Goal: Task Accomplishment & Management: Use online tool/utility

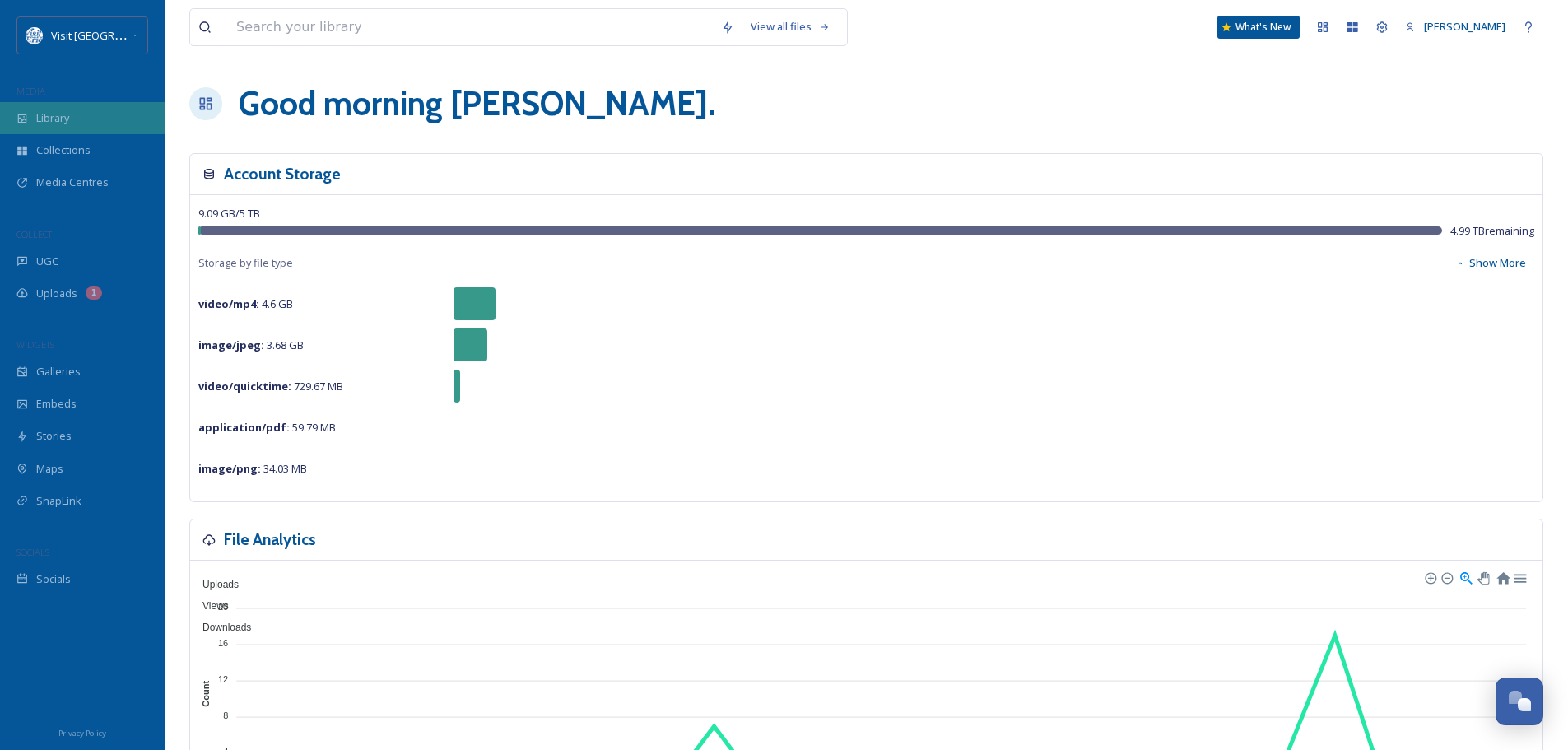
click at [69, 114] on span "Library" at bounding box center [52, 119] width 33 height 16
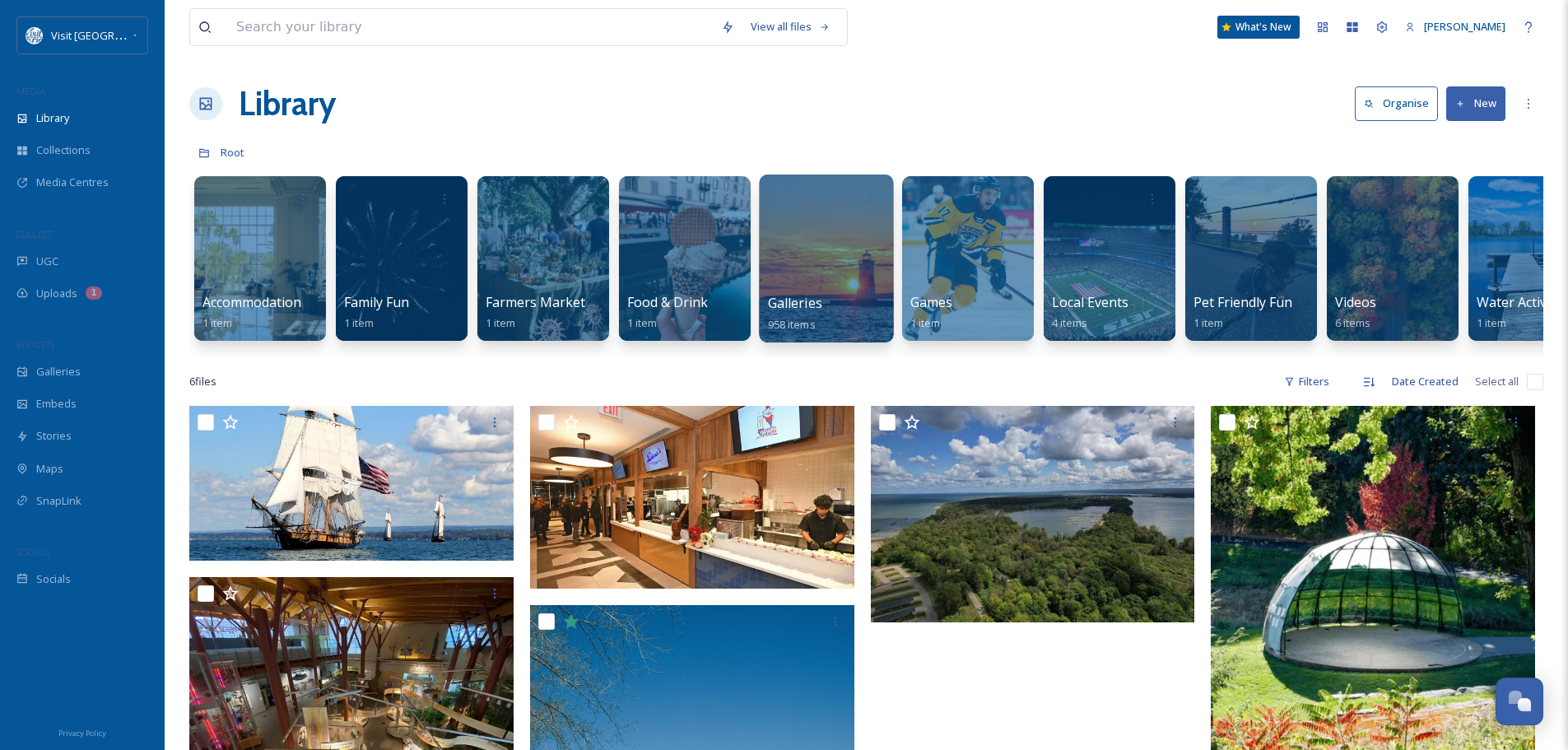
click at [838, 272] on div at bounding box center [826, 258] width 134 height 168
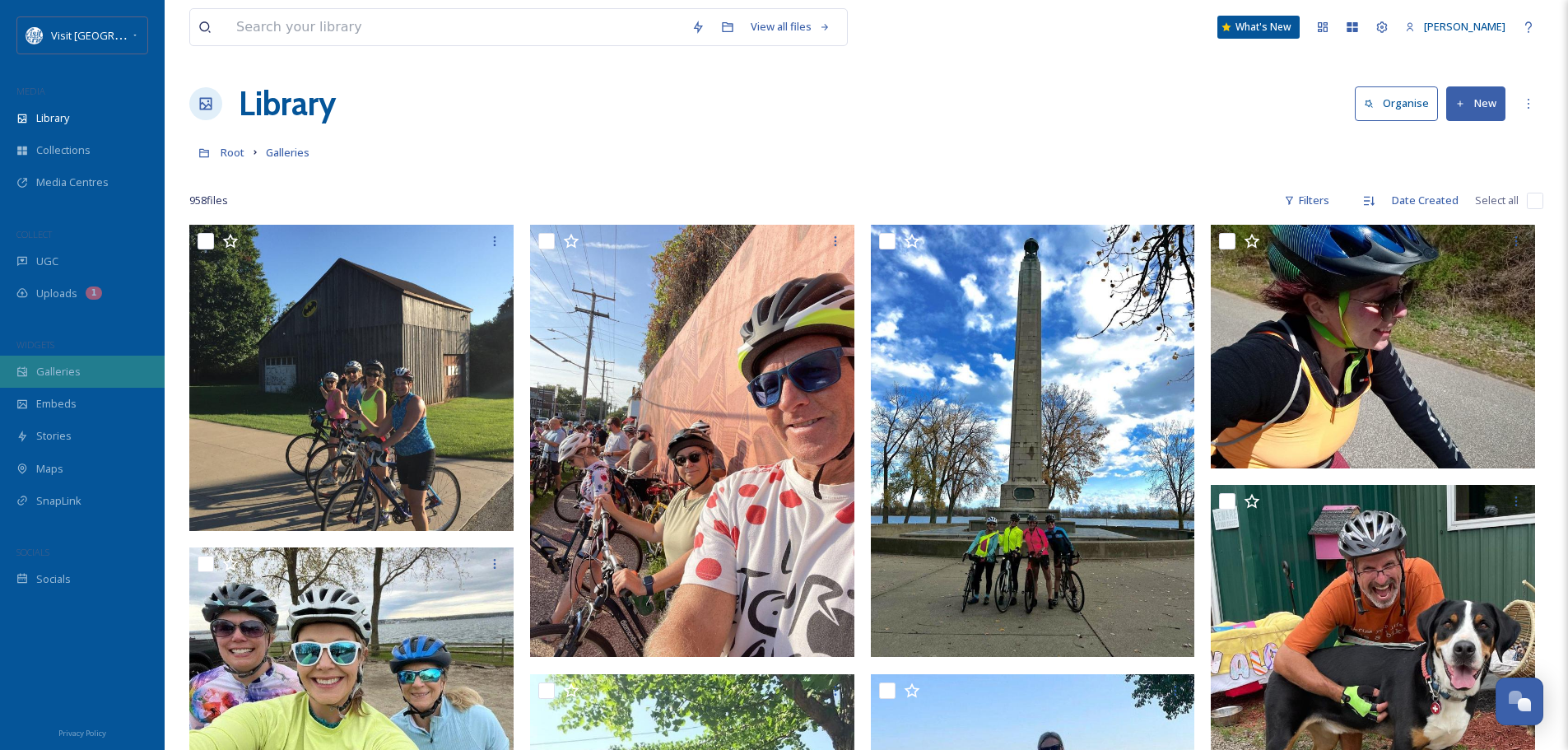
click at [38, 369] on span "Galleries" at bounding box center [58, 372] width 45 height 16
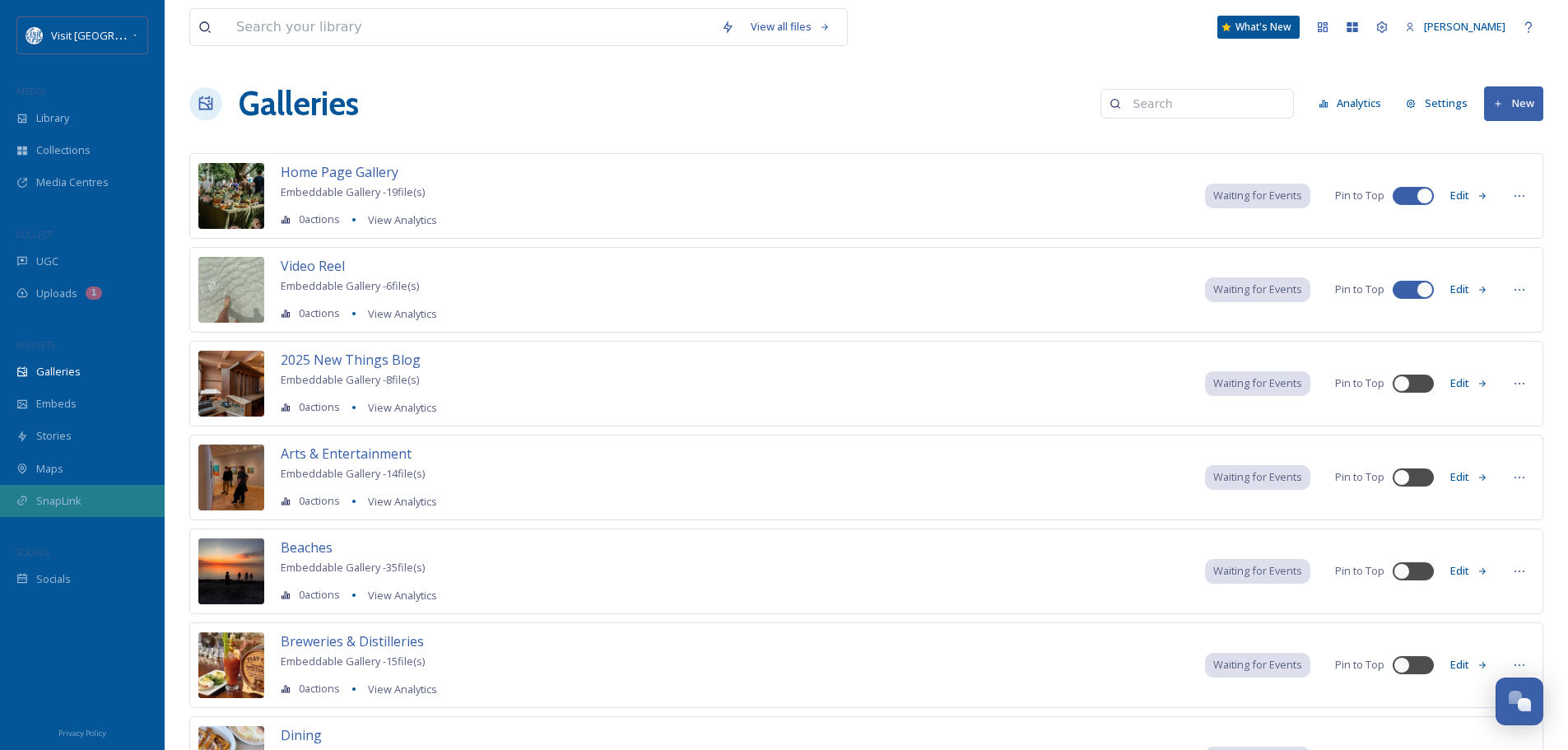
click at [91, 501] on div "SnapLink" at bounding box center [82, 501] width 164 height 33
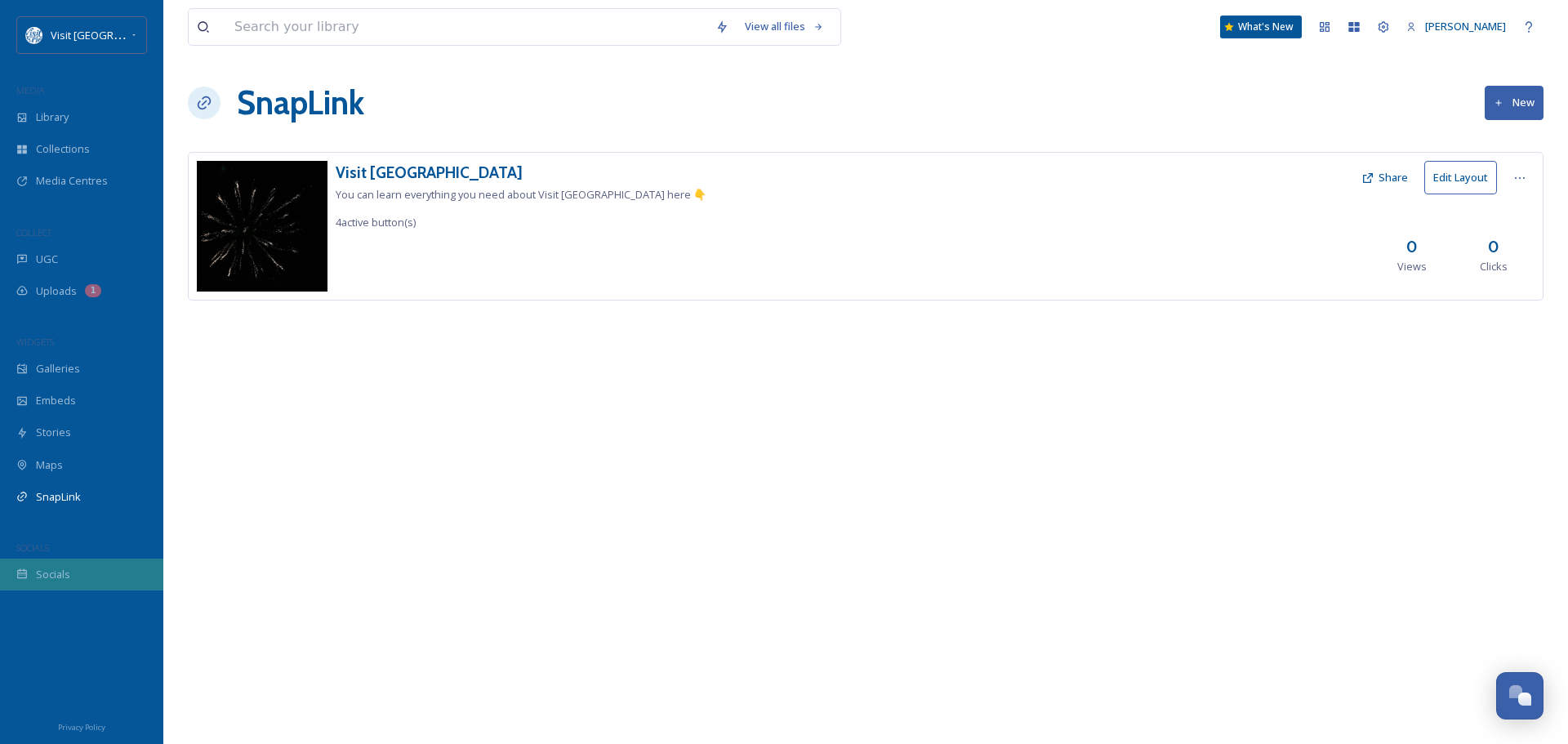
click at [51, 570] on span "Socials" at bounding box center [52, 575] width 34 height 16
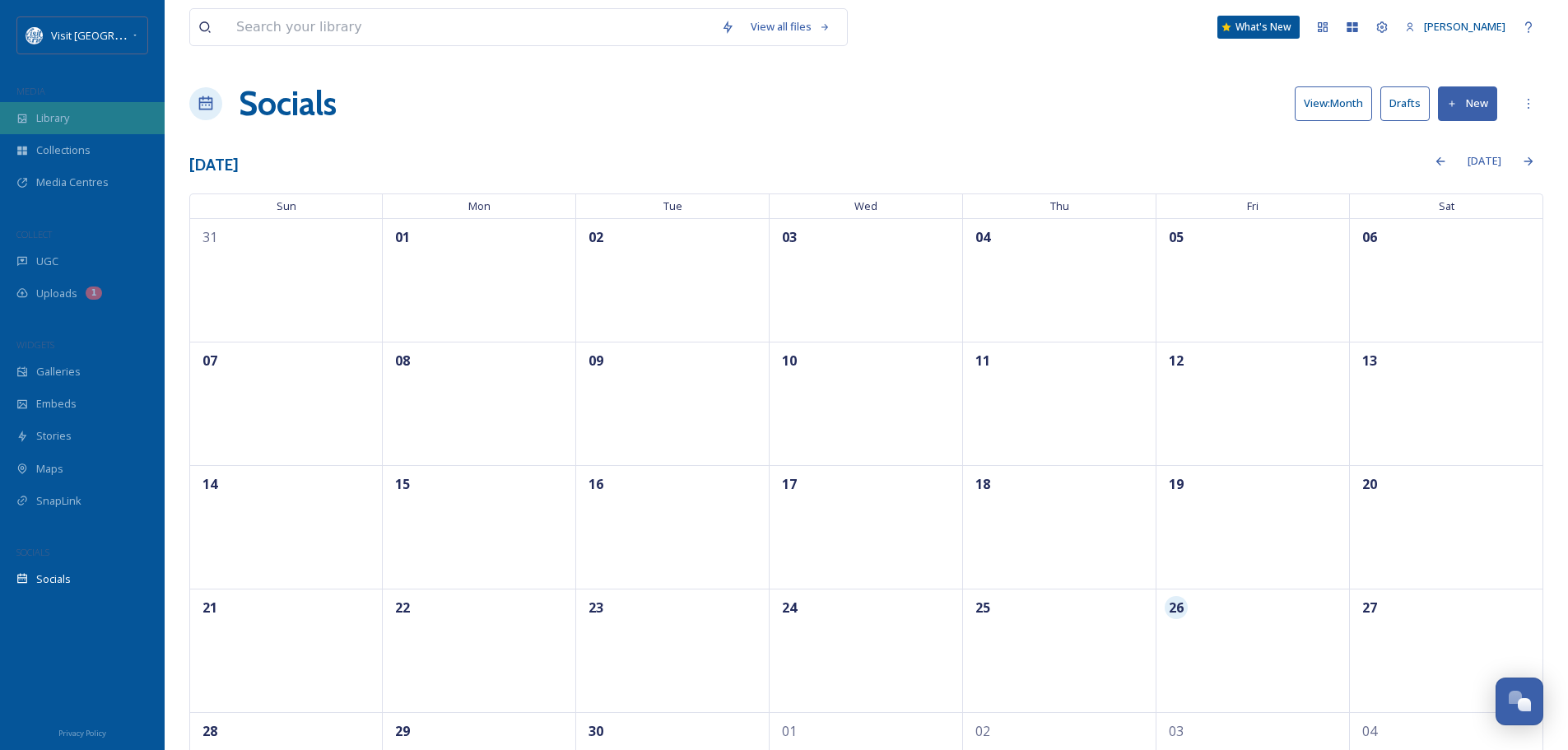
click at [54, 106] on div "Library" at bounding box center [82, 118] width 164 height 33
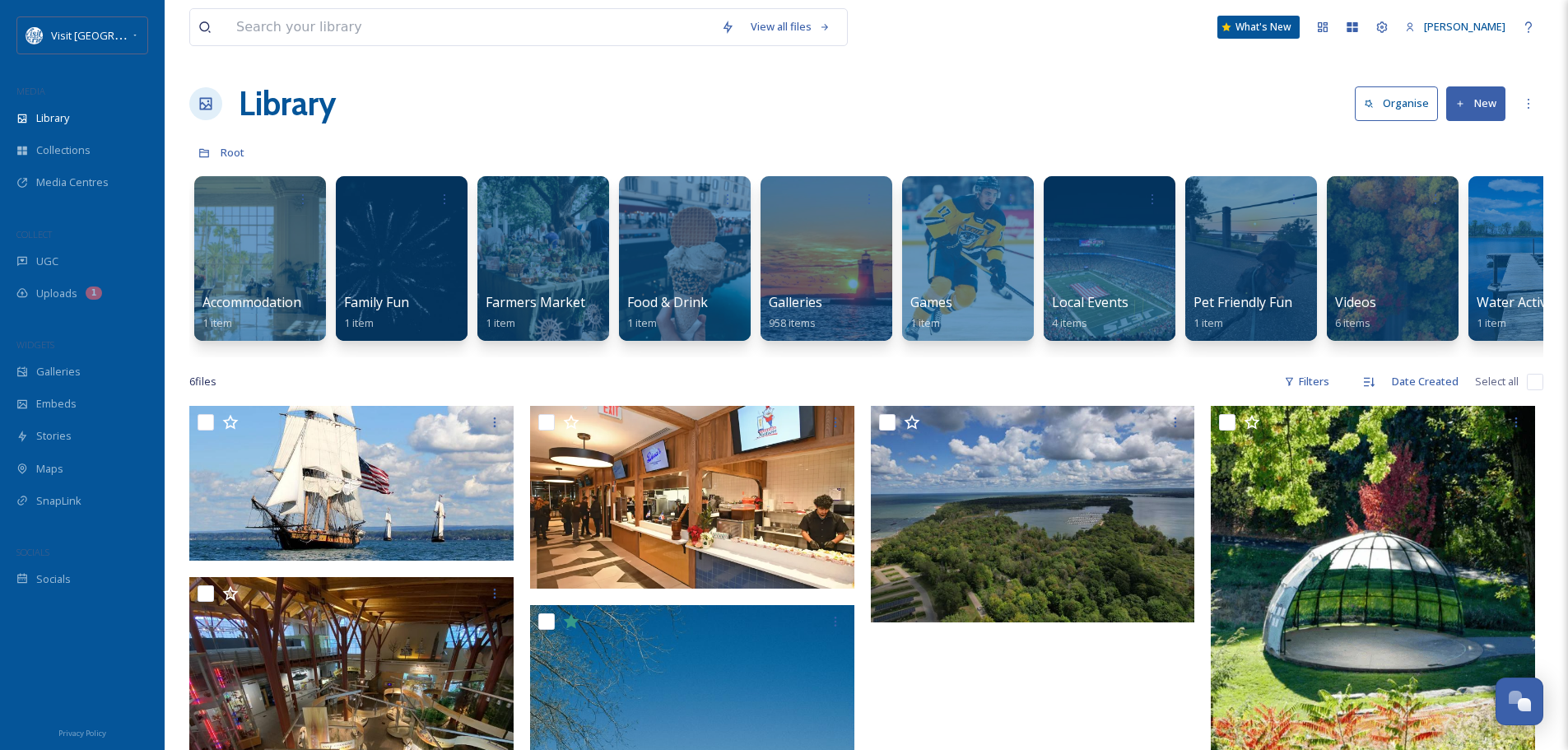
click at [1481, 98] on button "New" at bounding box center [1476, 103] width 59 height 33
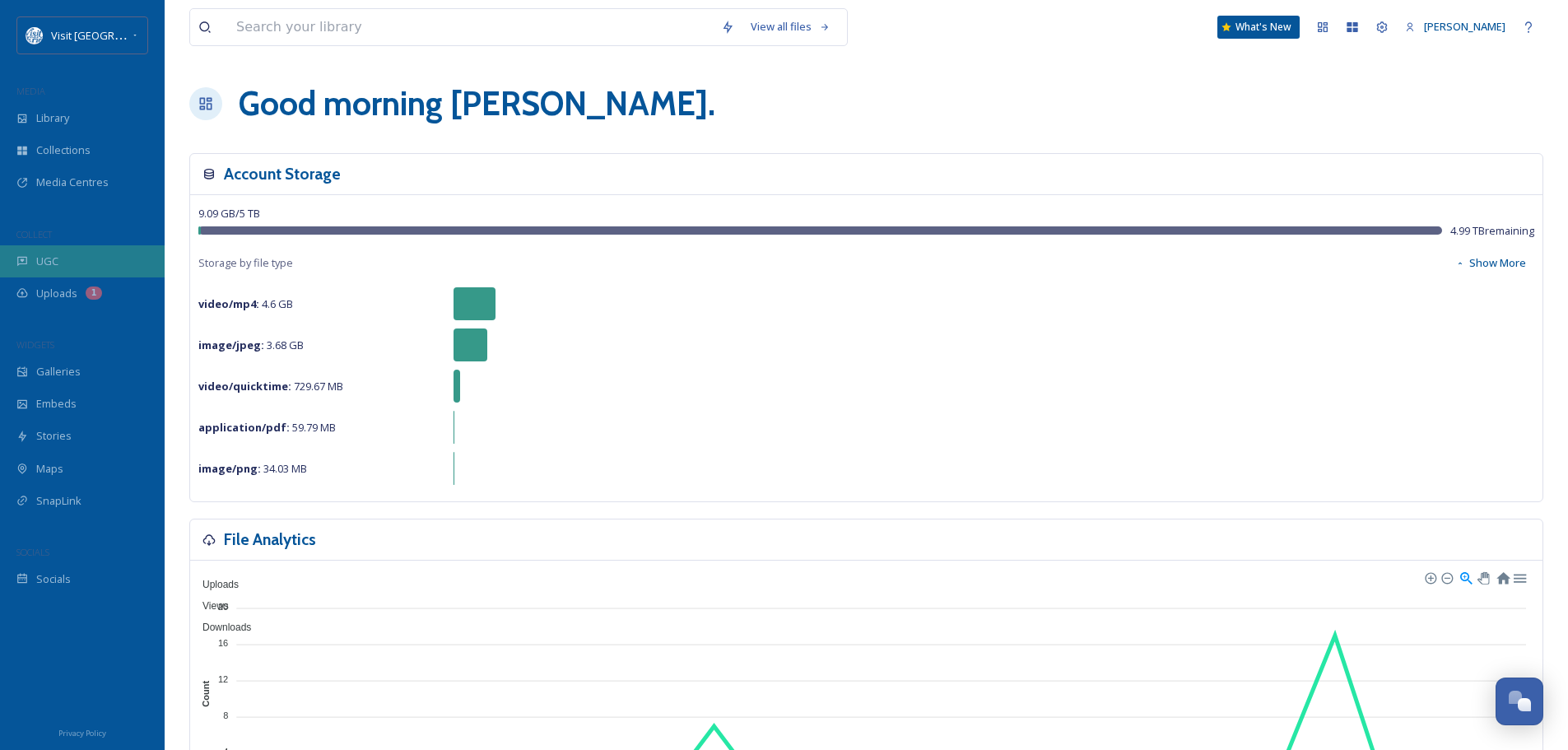
click at [72, 262] on div "UGC" at bounding box center [82, 261] width 164 height 33
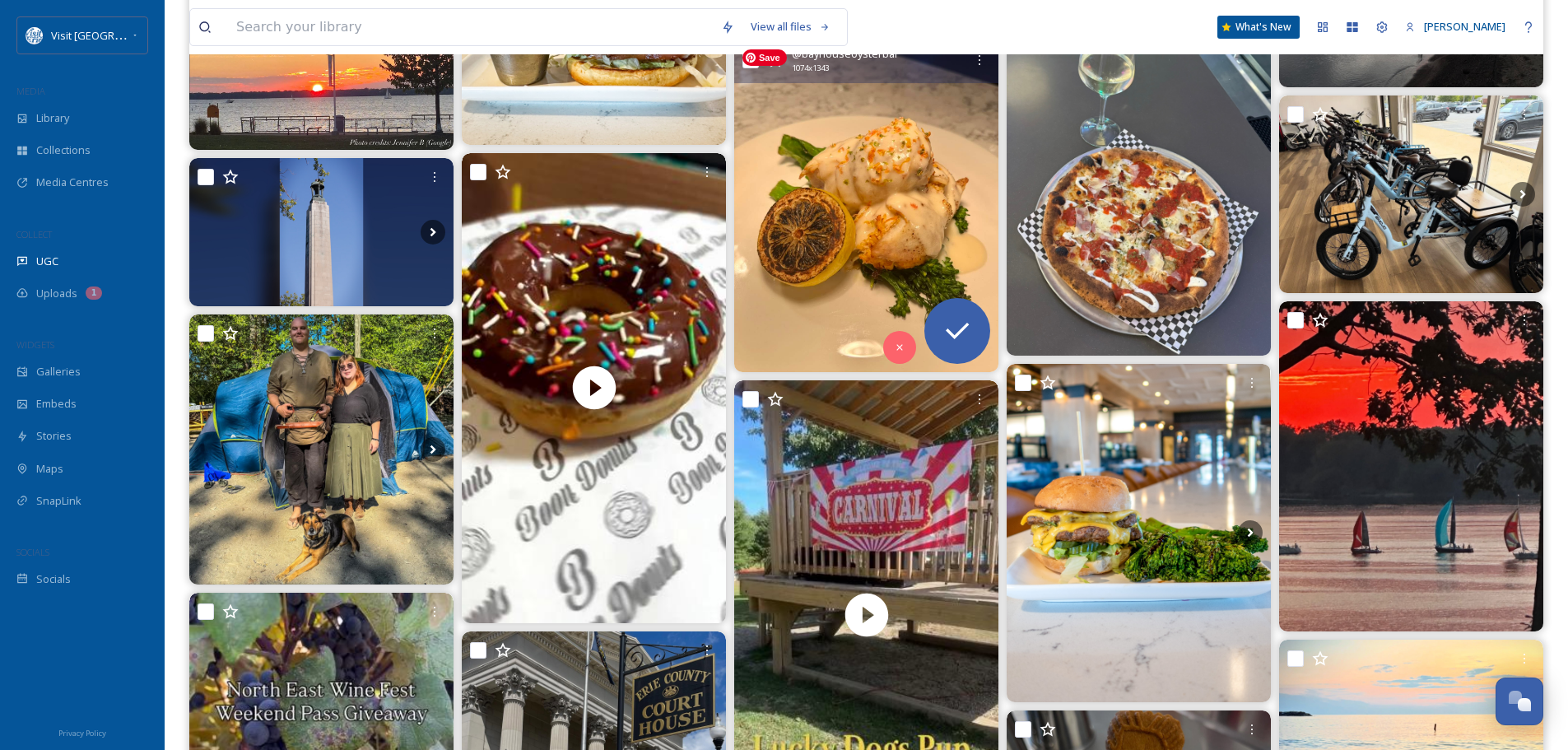
scroll to position [741, 0]
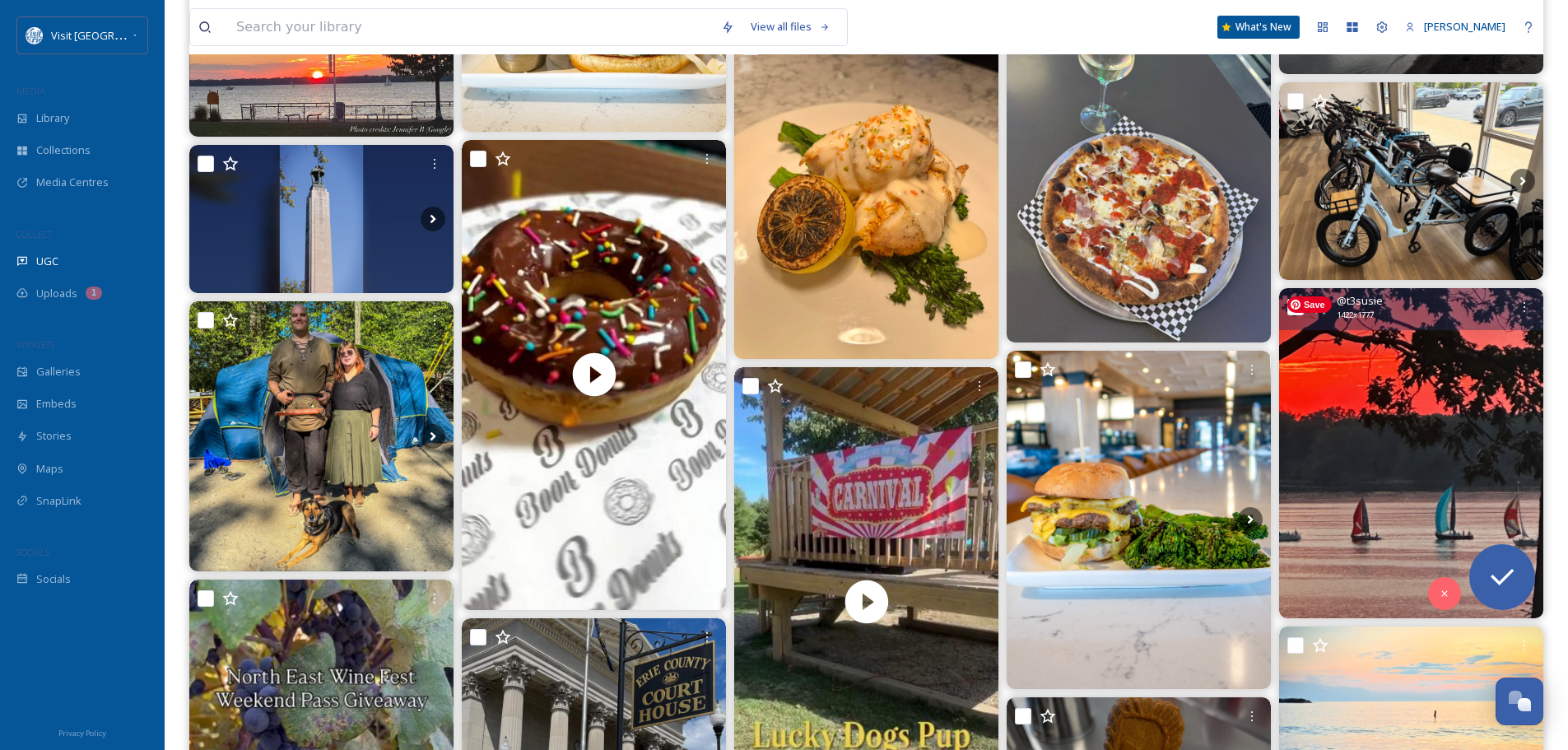
click at [1407, 430] on img at bounding box center [1411, 454] width 265 height 331
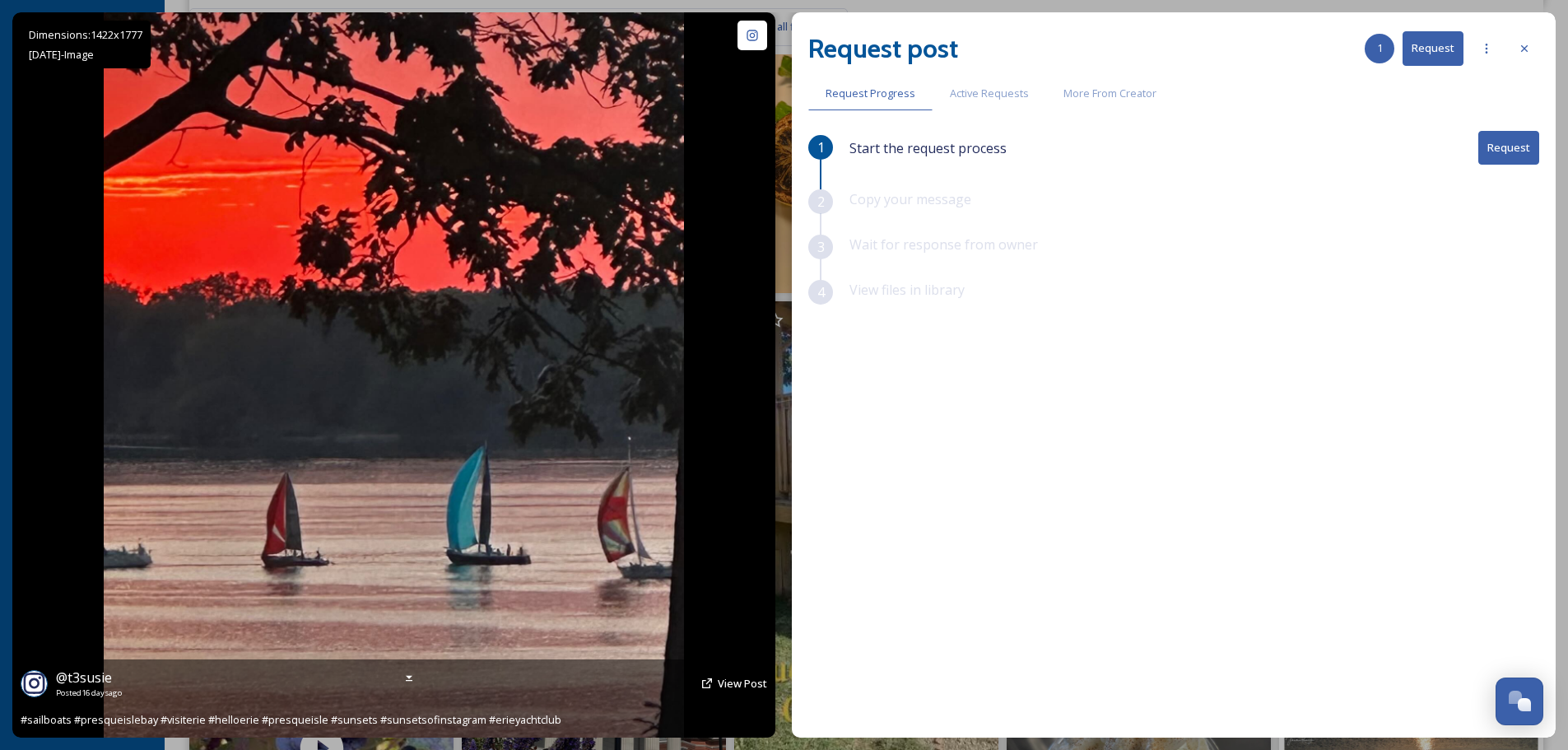
scroll to position [659, 0]
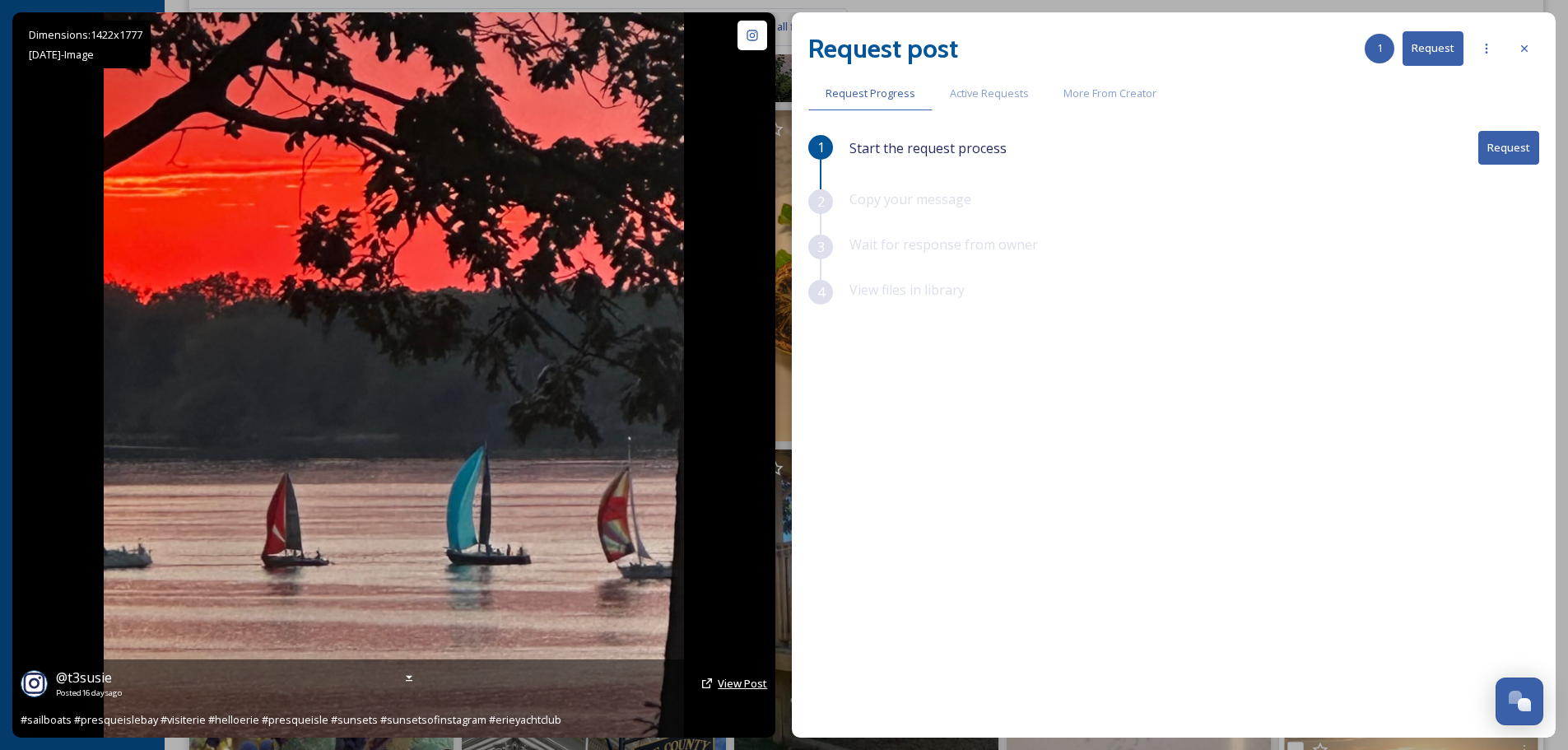
click at [739, 688] on span "View Post" at bounding box center [743, 683] width 49 height 15
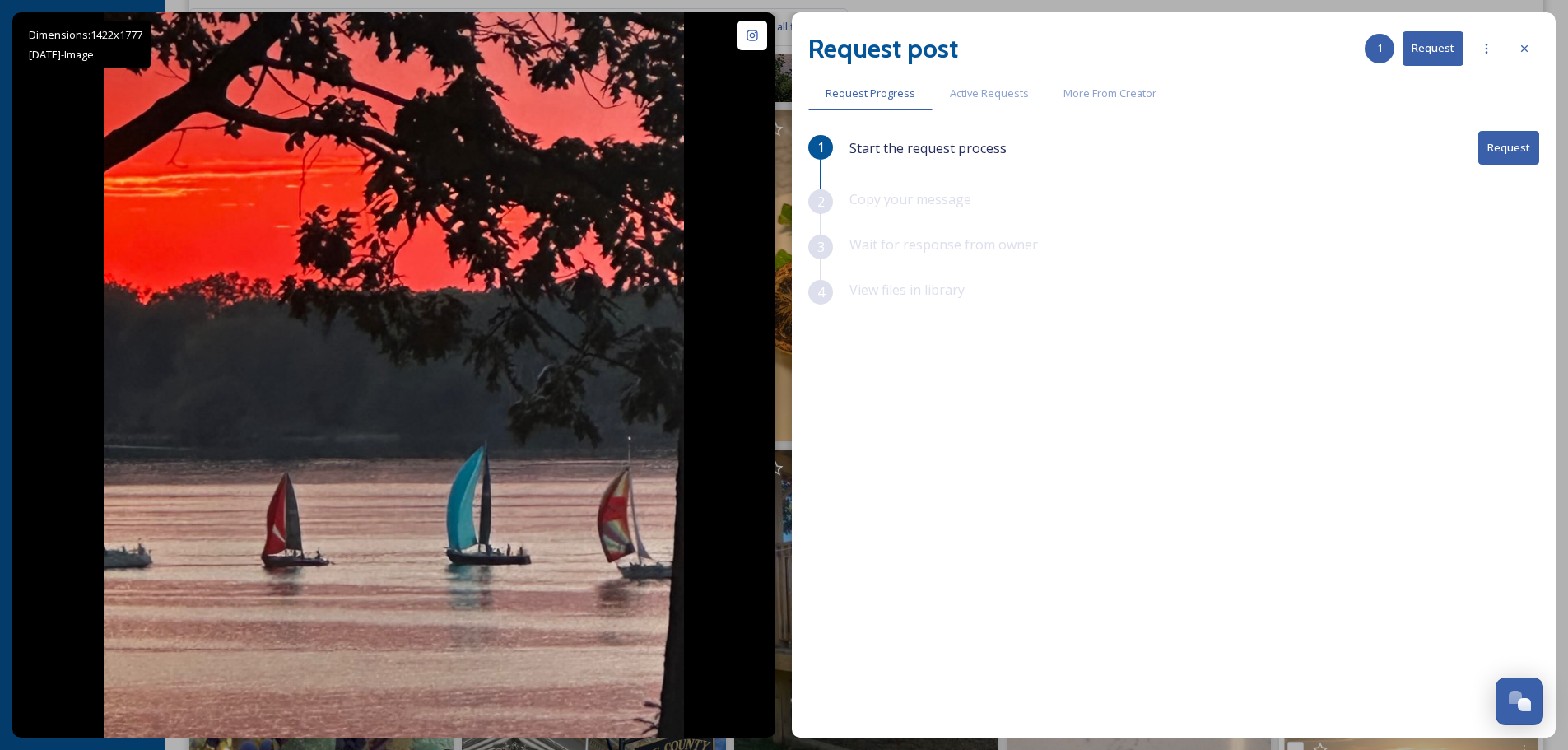
click at [1426, 42] on button "Request" at bounding box center [1433, 48] width 61 height 33
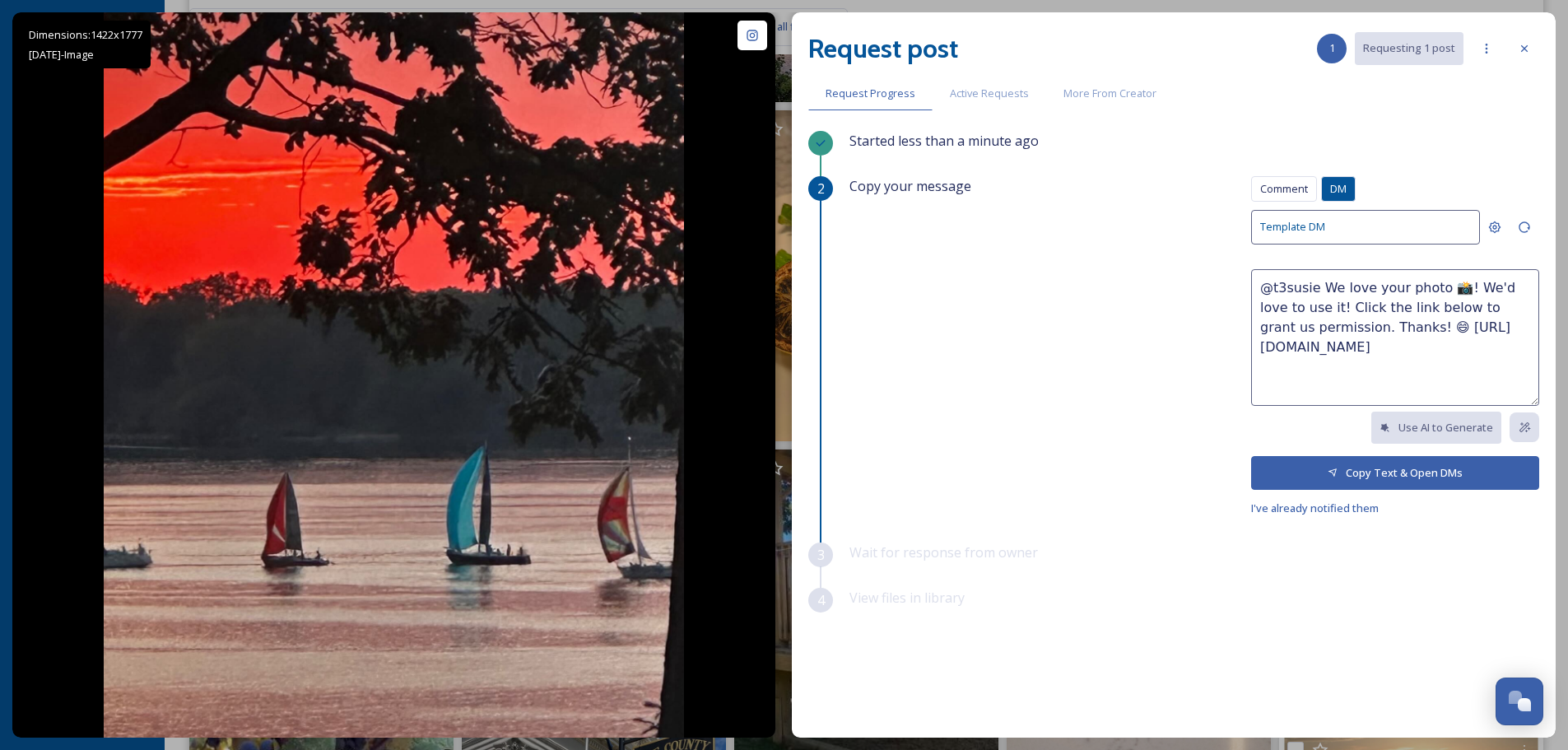
click at [1307, 309] on textarea "@t3susie We love your photo 📸! We'd love to use it! Click the link below to gra…" at bounding box center [1396, 337] width 288 height 136
type textarea "@t3susie We love your photo 📸! We'd love to use it to promote [GEOGRAPHIC_DATA]…"
click at [1430, 475] on button "Copy Text & Open DMs" at bounding box center [1396, 473] width 288 height 33
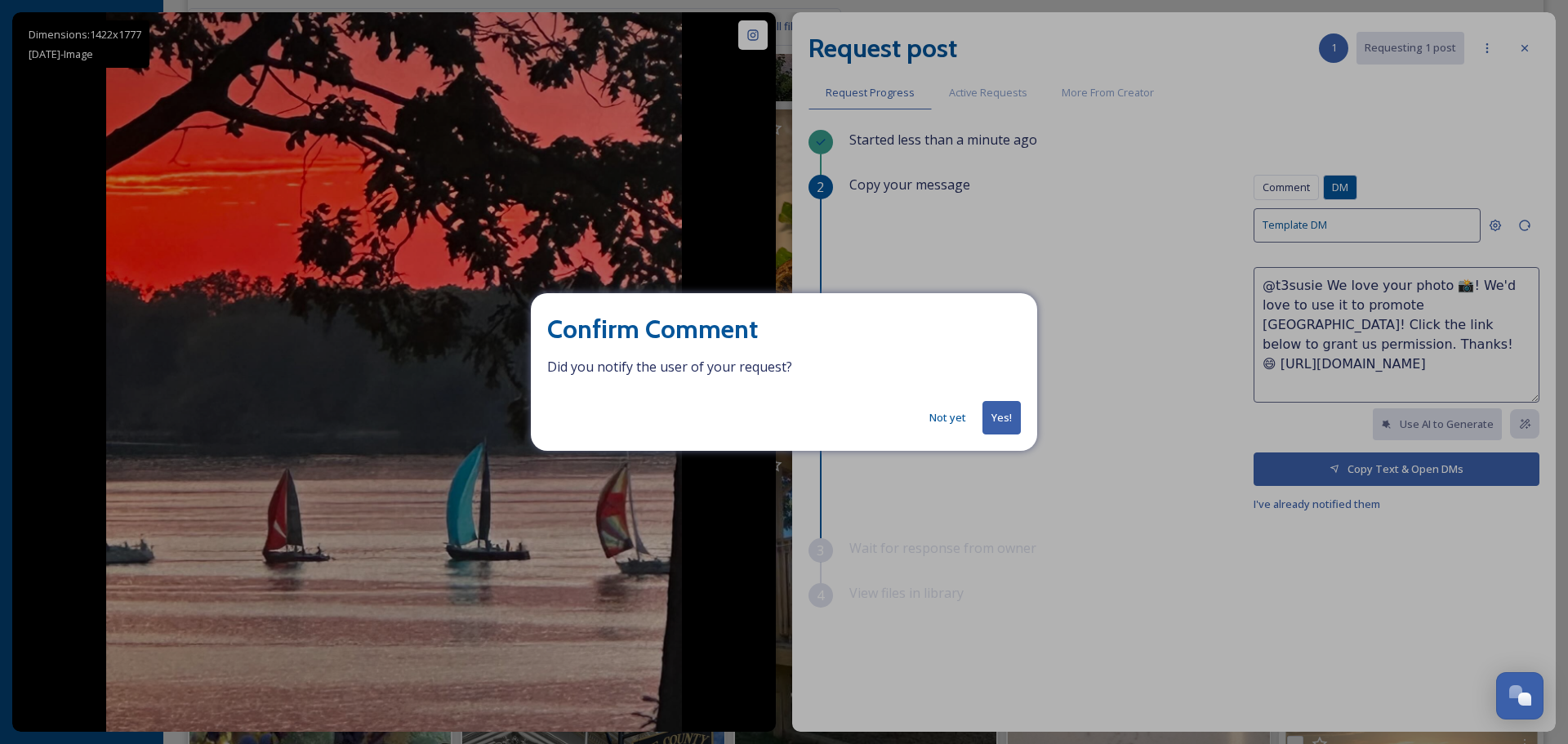
drag, startPoint x: 959, startPoint y: 418, endPoint x: 968, endPoint y: 414, distance: 9.8
click at [961, 416] on button "Not yet" at bounding box center [947, 418] width 53 height 32
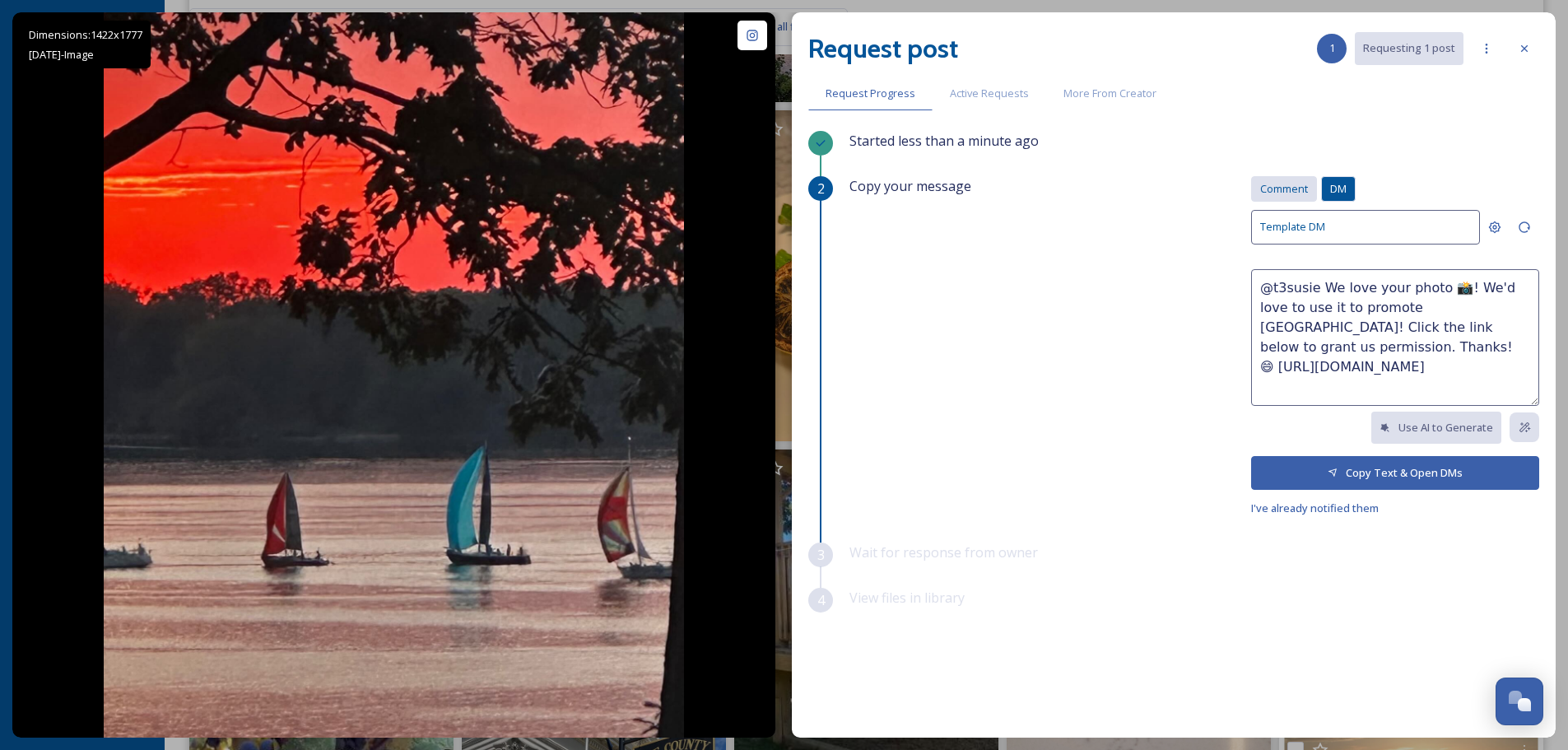
click at [1281, 191] on span "Comment" at bounding box center [1284, 189] width 47 height 16
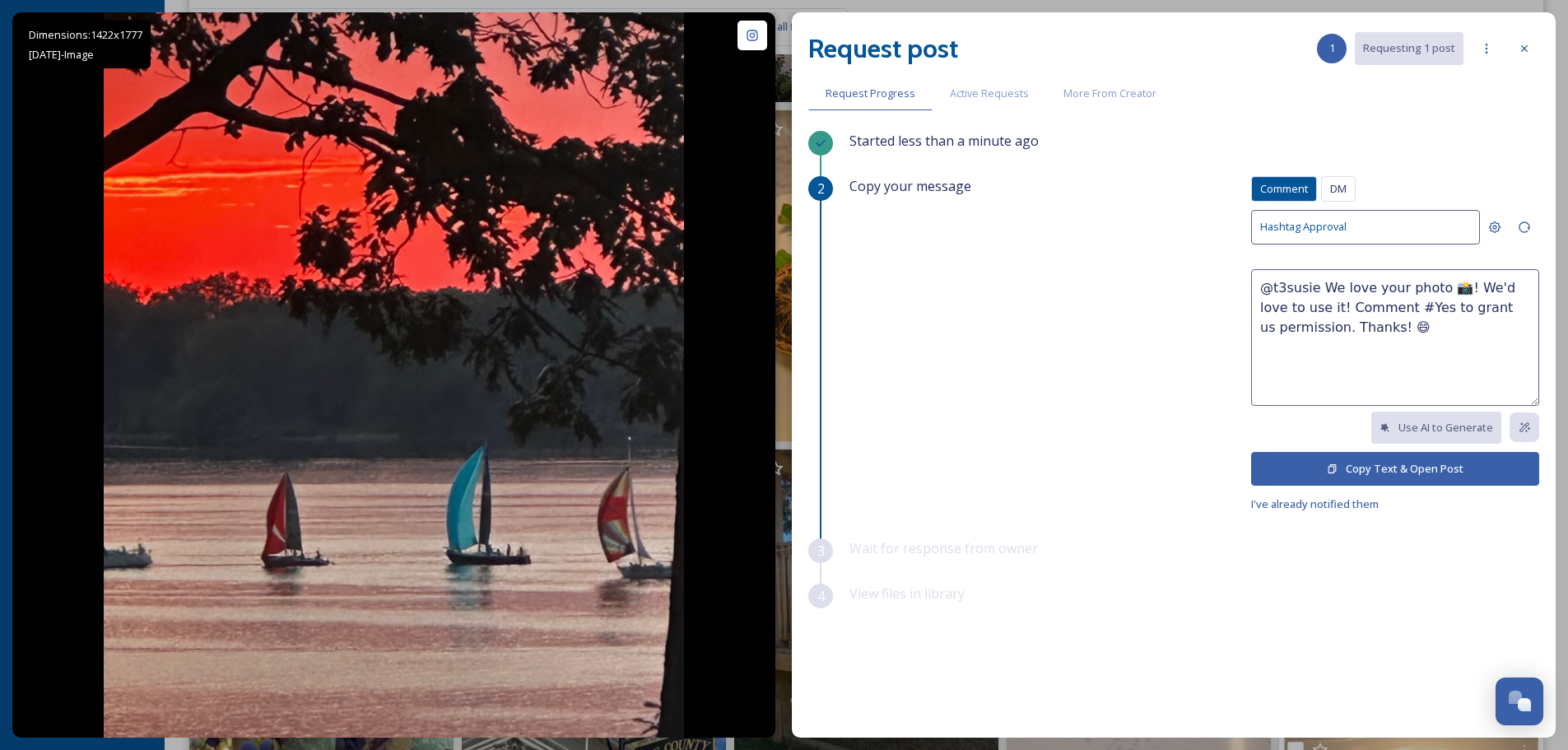
click at [1308, 311] on textarea "@t3susie We love your photo 📸! We'd love to use it! Comment #Yes to grant us pe…" at bounding box center [1396, 337] width 288 height 136
type textarea "@t3susie We love your photo 📸! We'd love to use it to promote [GEOGRAPHIC_DATA]…"
click at [1405, 468] on button "Copy Text & Open Post" at bounding box center [1396, 469] width 288 height 33
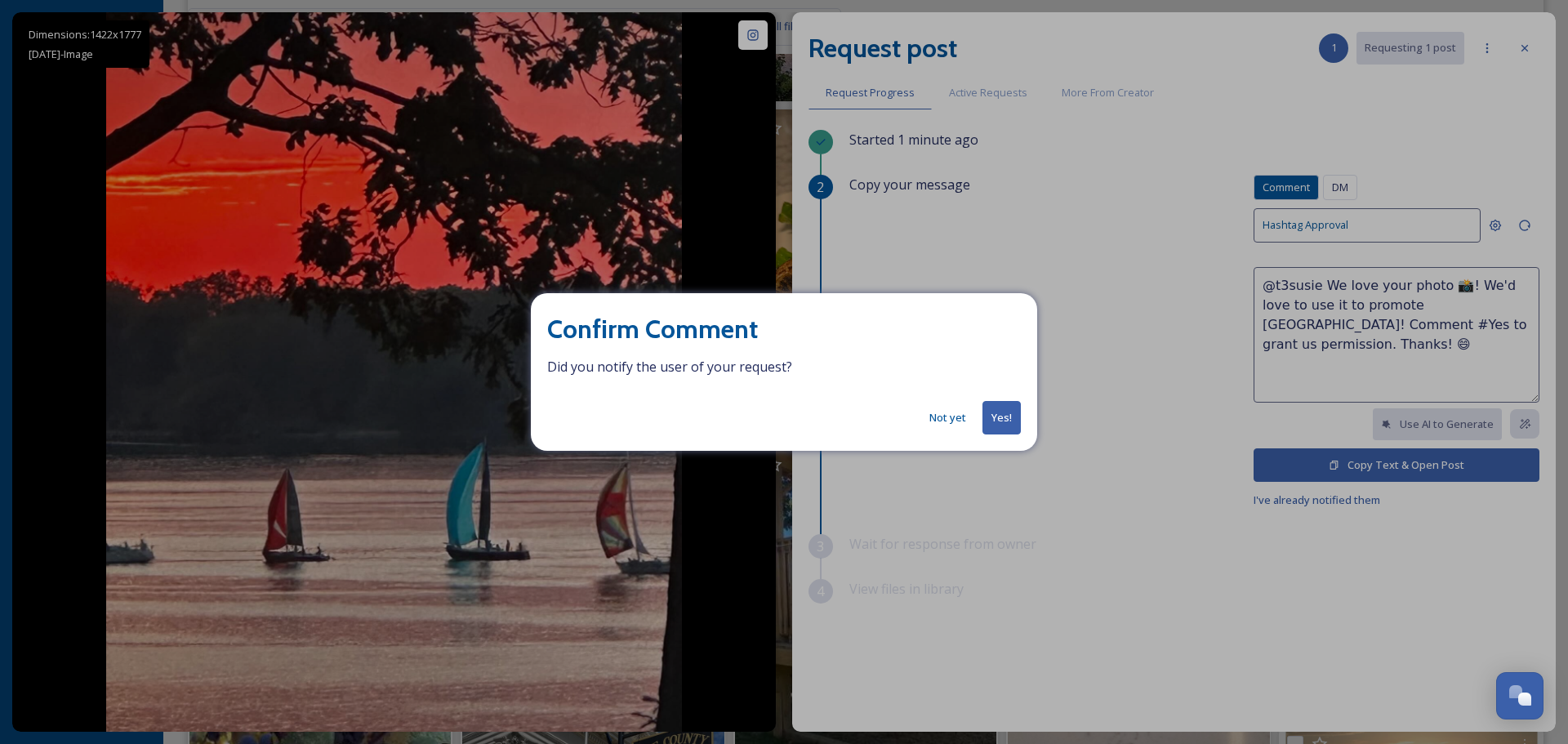
click at [1006, 415] on button "Yes!" at bounding box center [1002, 418] width 38 height 33
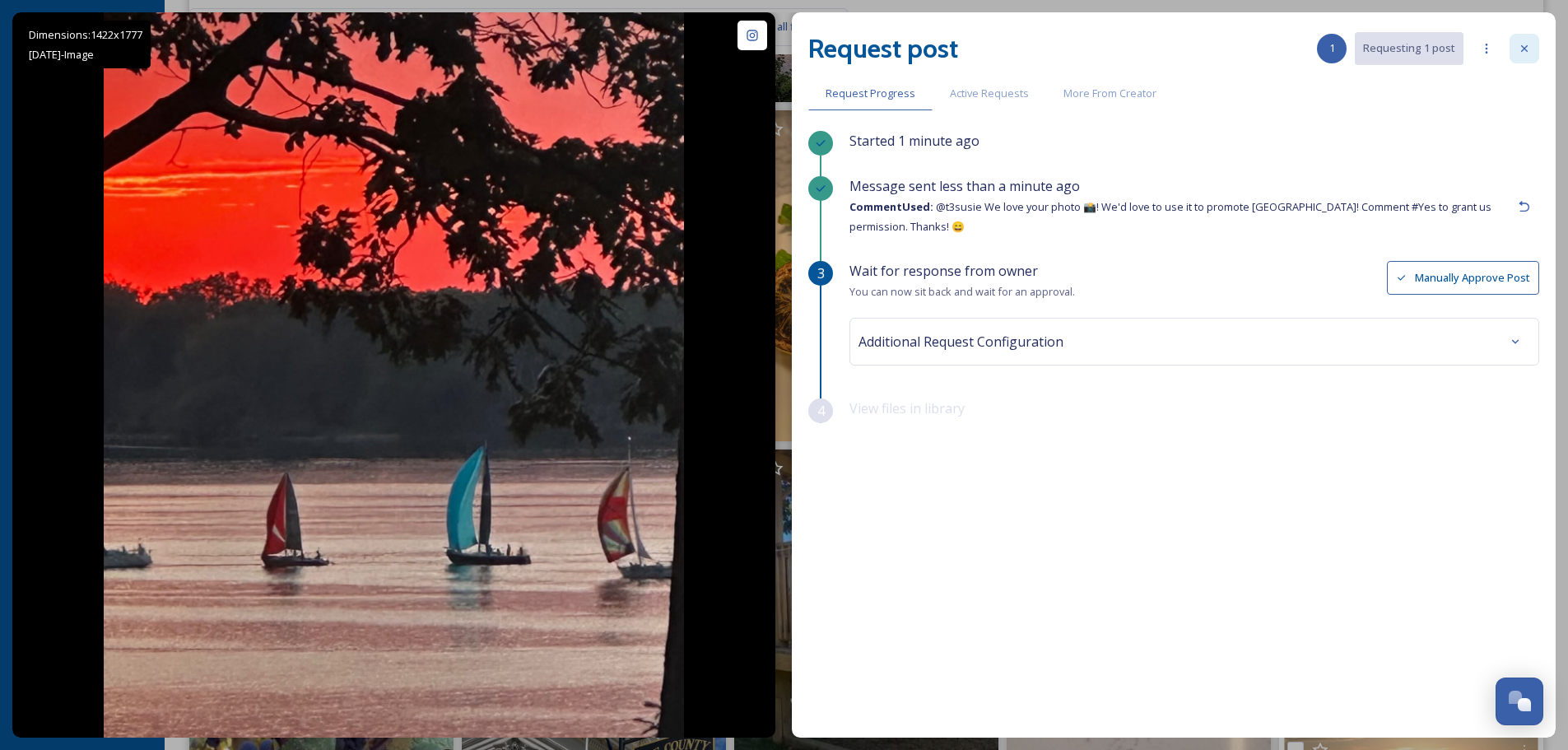
click at [1524, 50] on icon at bounding box center [1524, 48] width 13 height 13
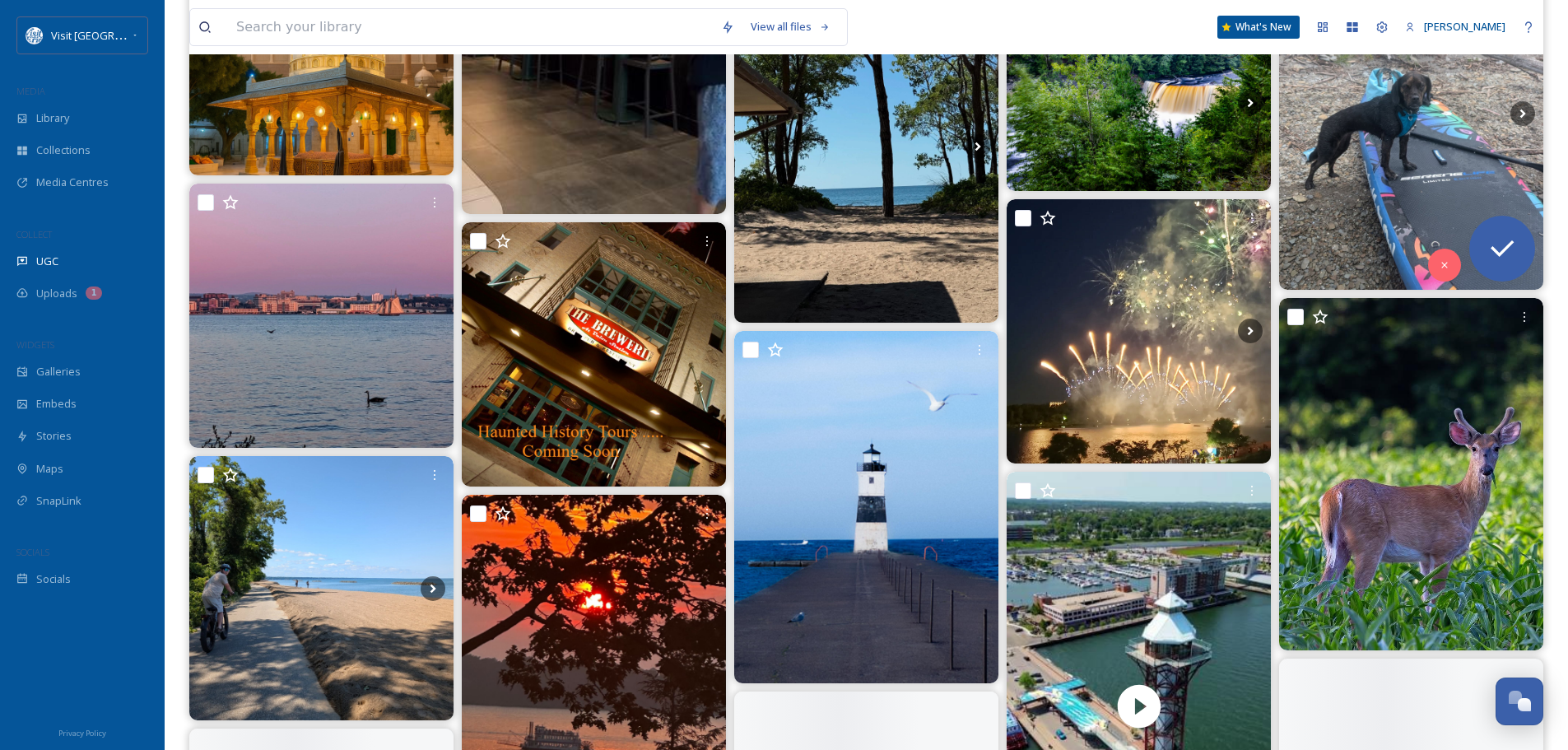
scroll to position [1977, 0]
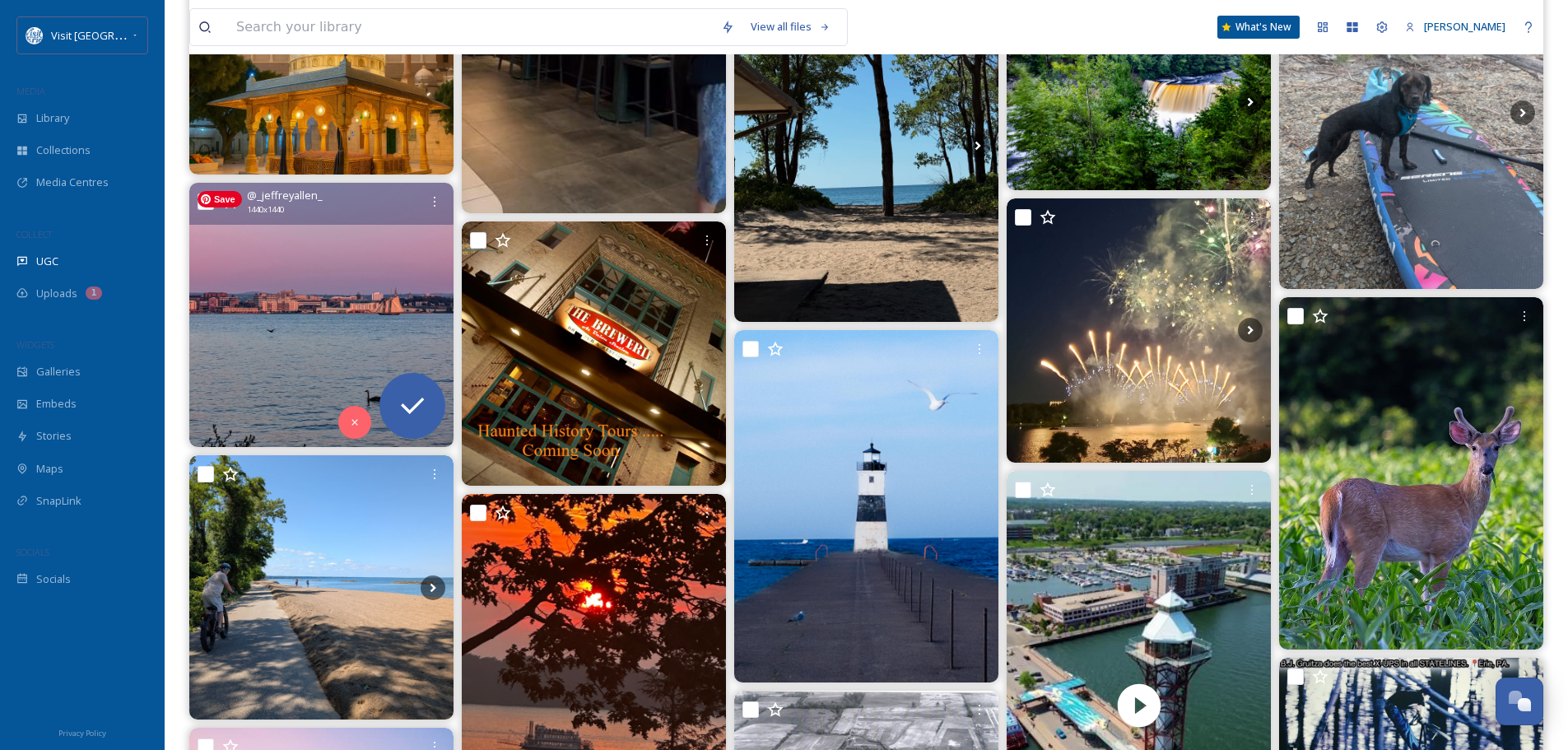
click at [373, 280] on img at bounding box center [321, 315] width 265 height 265
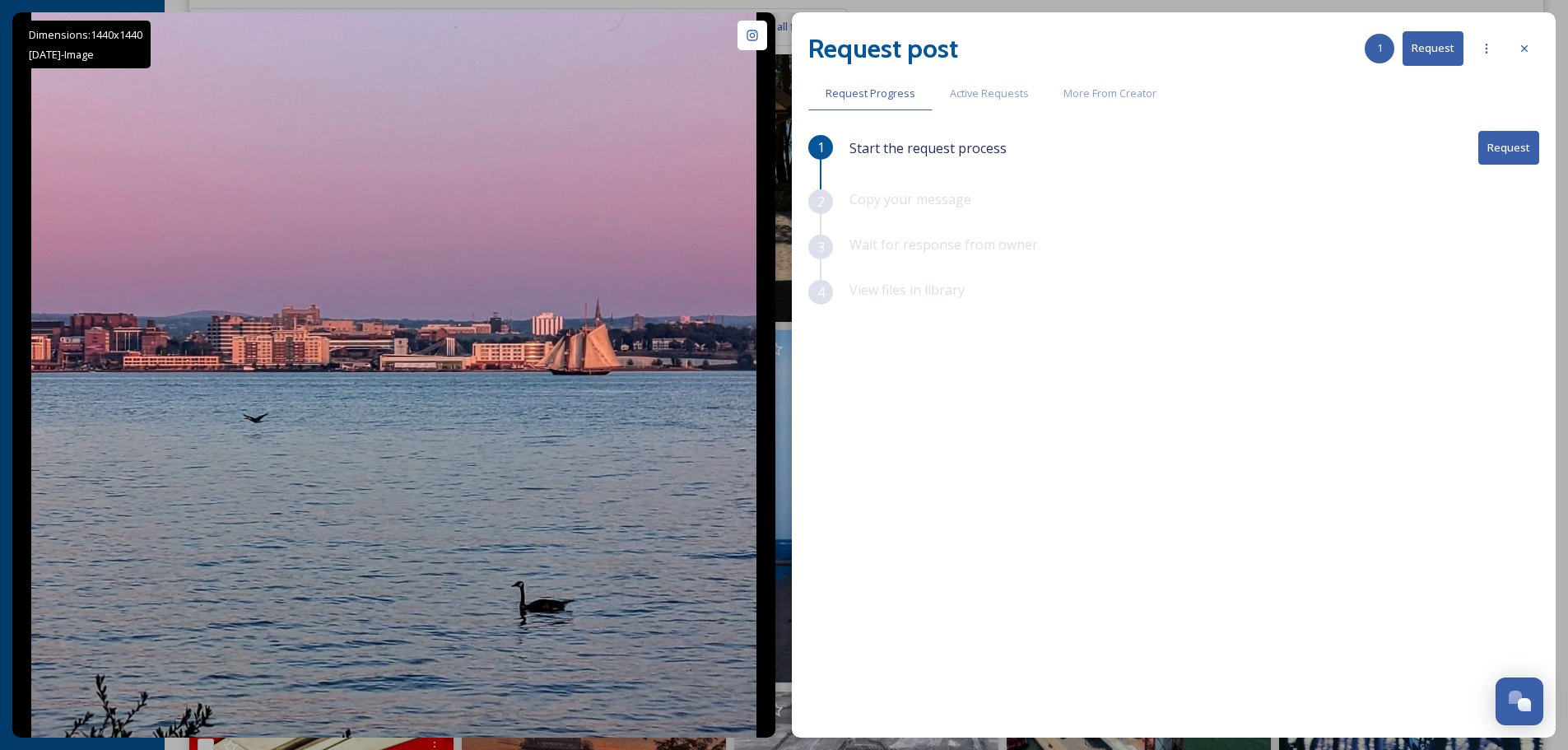
click at [1514, 146] on button "Request" at bounding box center [1508, 148] width 61 height 33
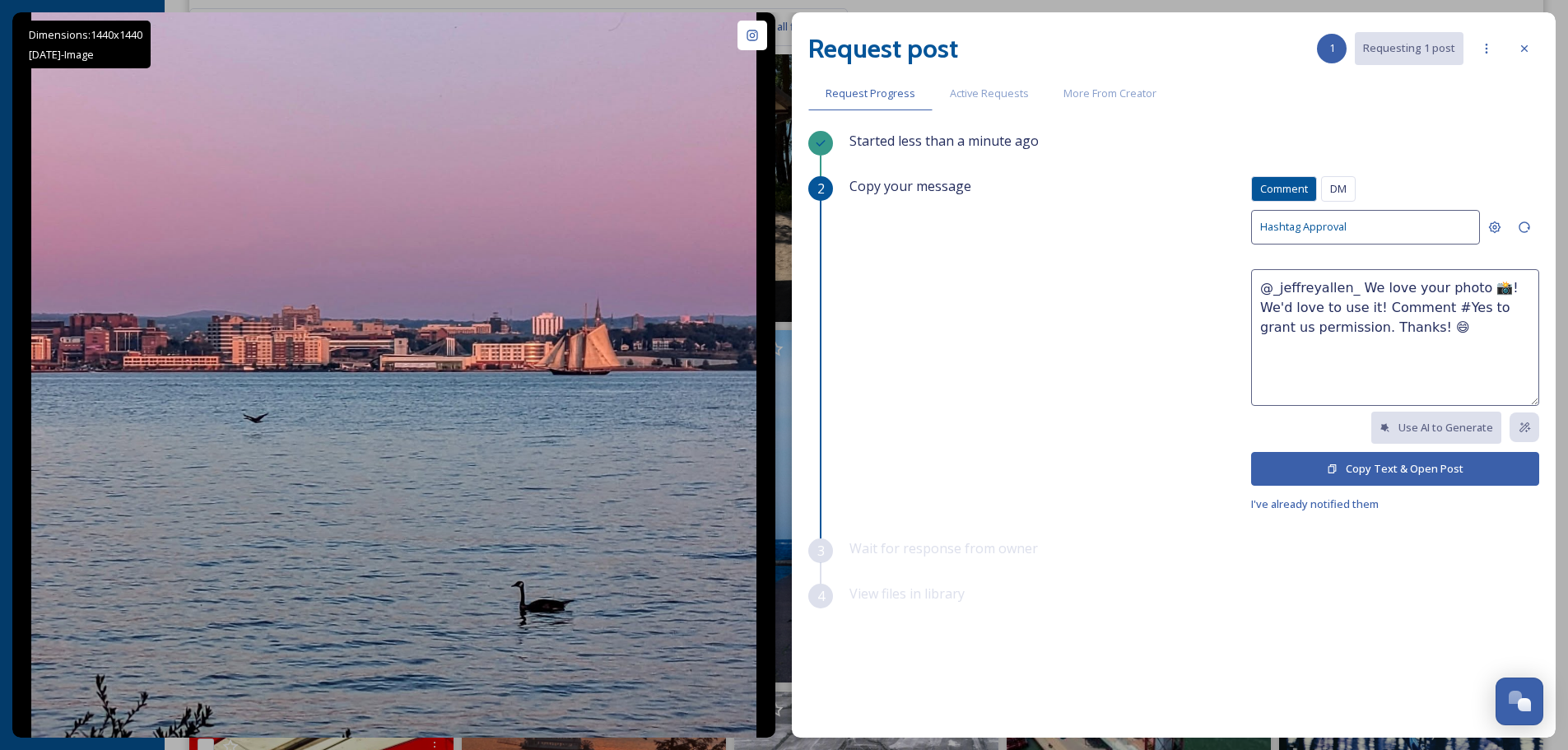
click at [1337, 305] on textarea "@_jeffreyallen_ We love your photo 📸! We'd love to use it! Comment #Yes to gran…" at bounding box center [1396, 337] width 288 height 136
type textarea "@_jeffreyallen_ We love your photo 📸! We'd love to use it to promote Erie! Comm…"
click at [1382, 464] on button "Copy Text & Open Post" at bounding box center [1396, 469] width 288 height 33
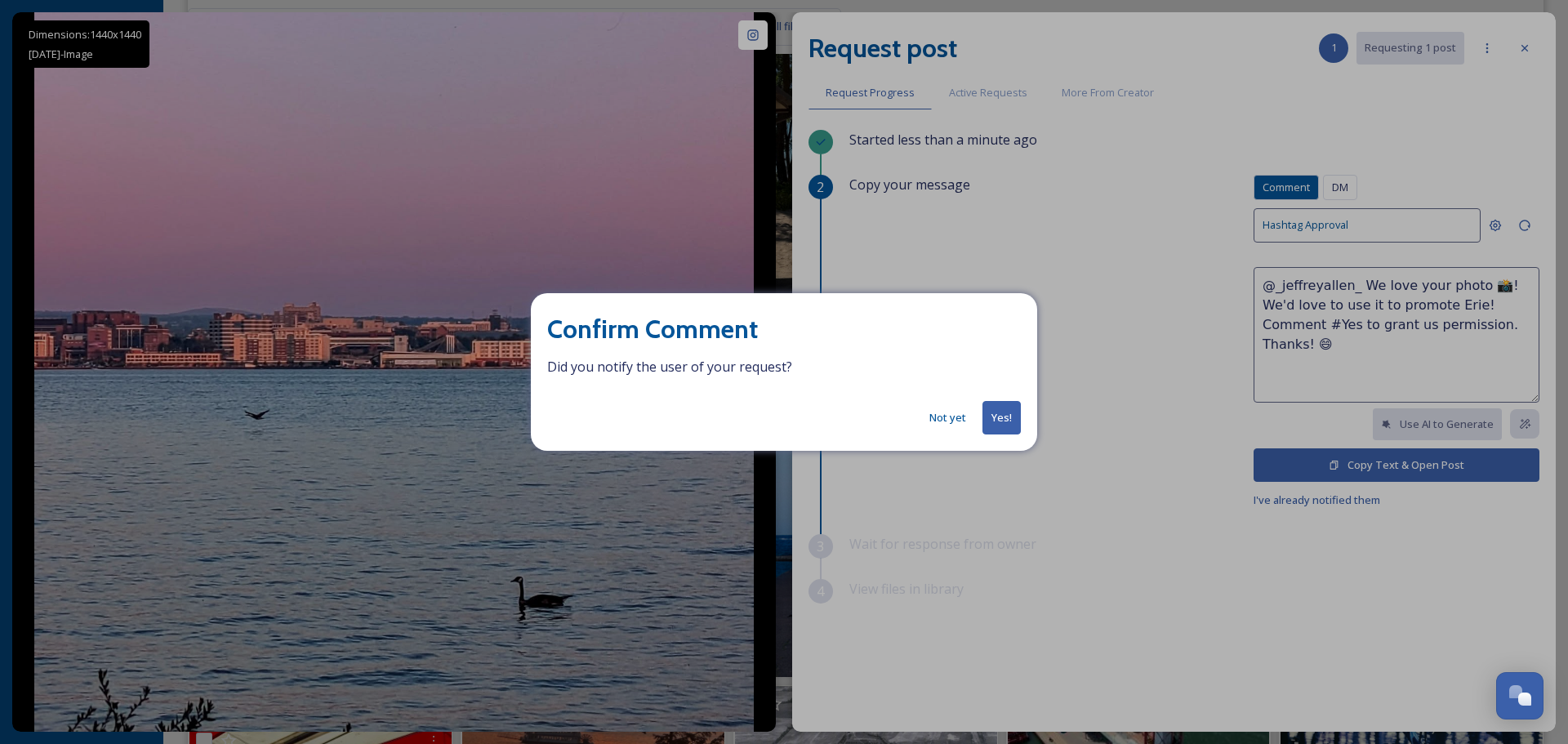
click at [1000, 413] on button "Yes!" at bounding box center [1002, 418] width 38 height 33
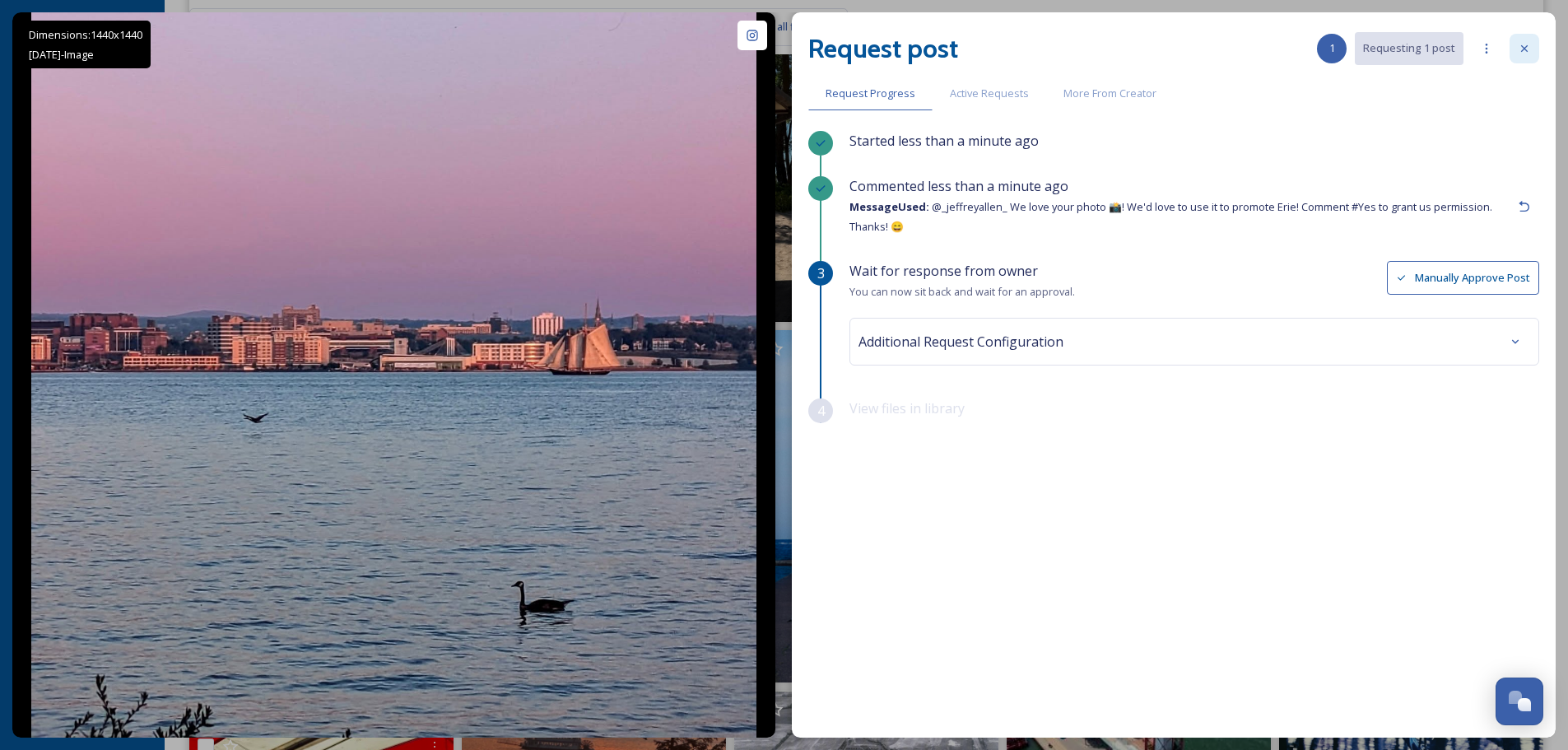
click at [1529, 45] on icon at bounding box center [1524, 48] width 13 height 13
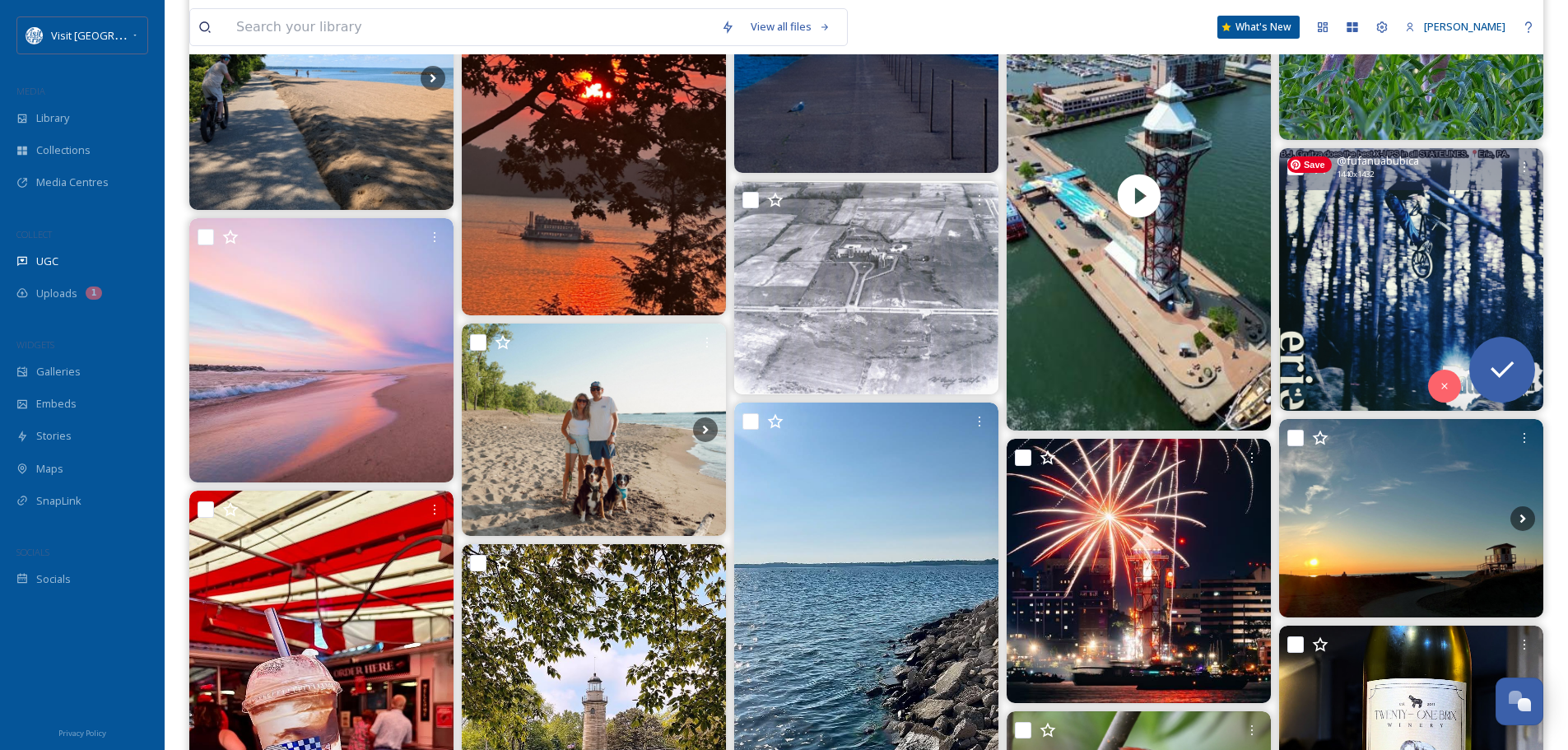
scroll to position [2552, 0]
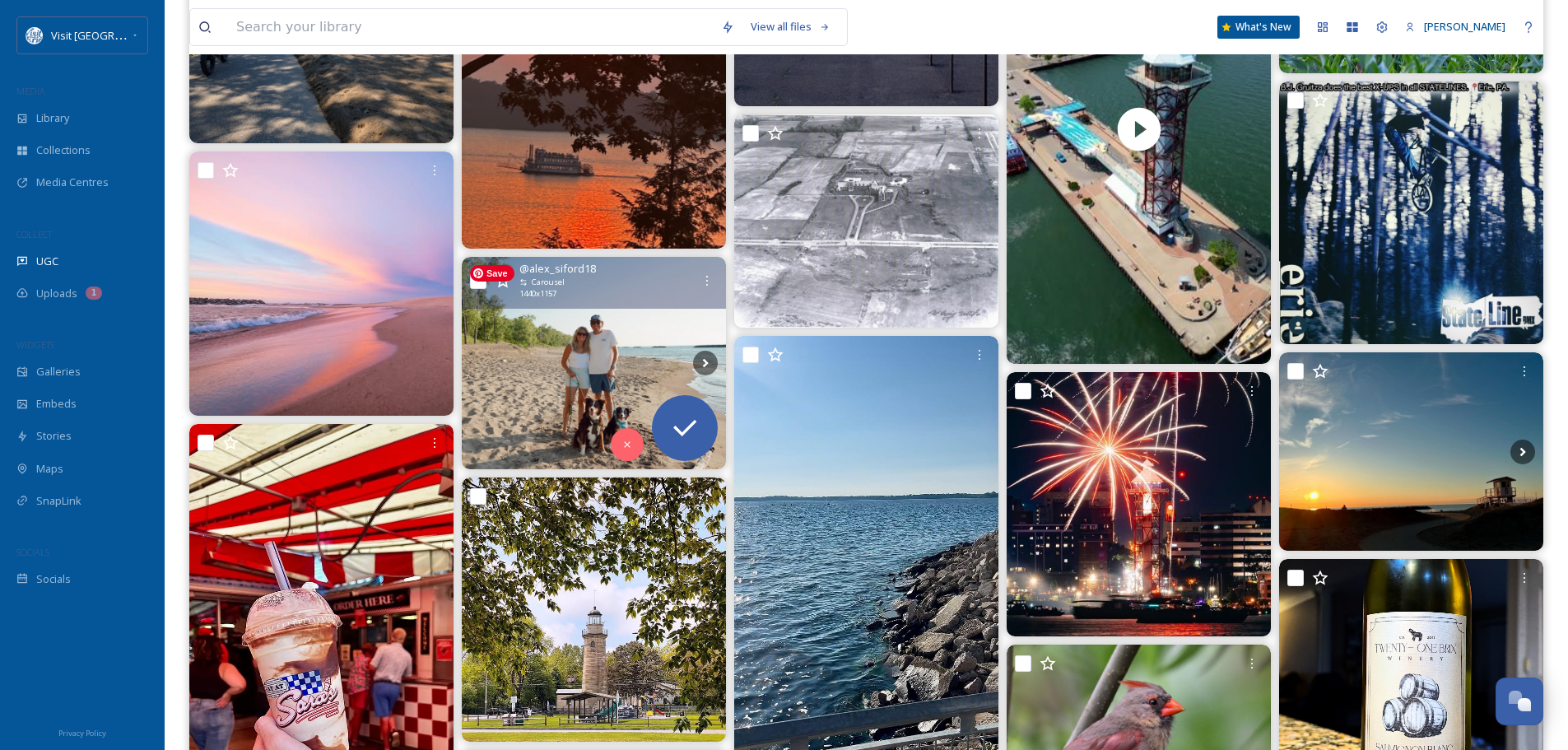
click at [635, 332] on img at bounding box center [593, 363] width 265 height 213
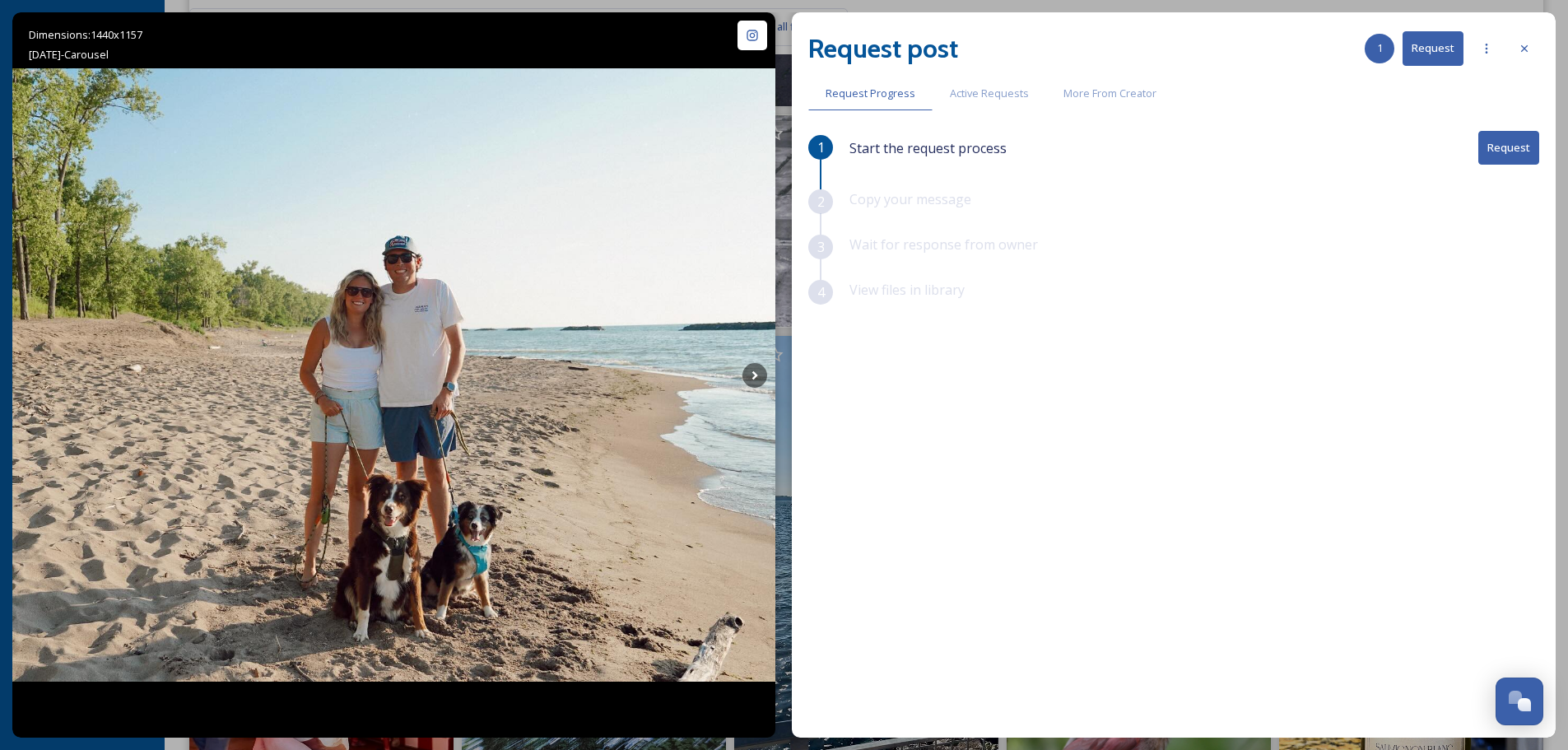
click at [1507, 146] on button "Request" at bounding box center [1508, 148] width 61 height 33
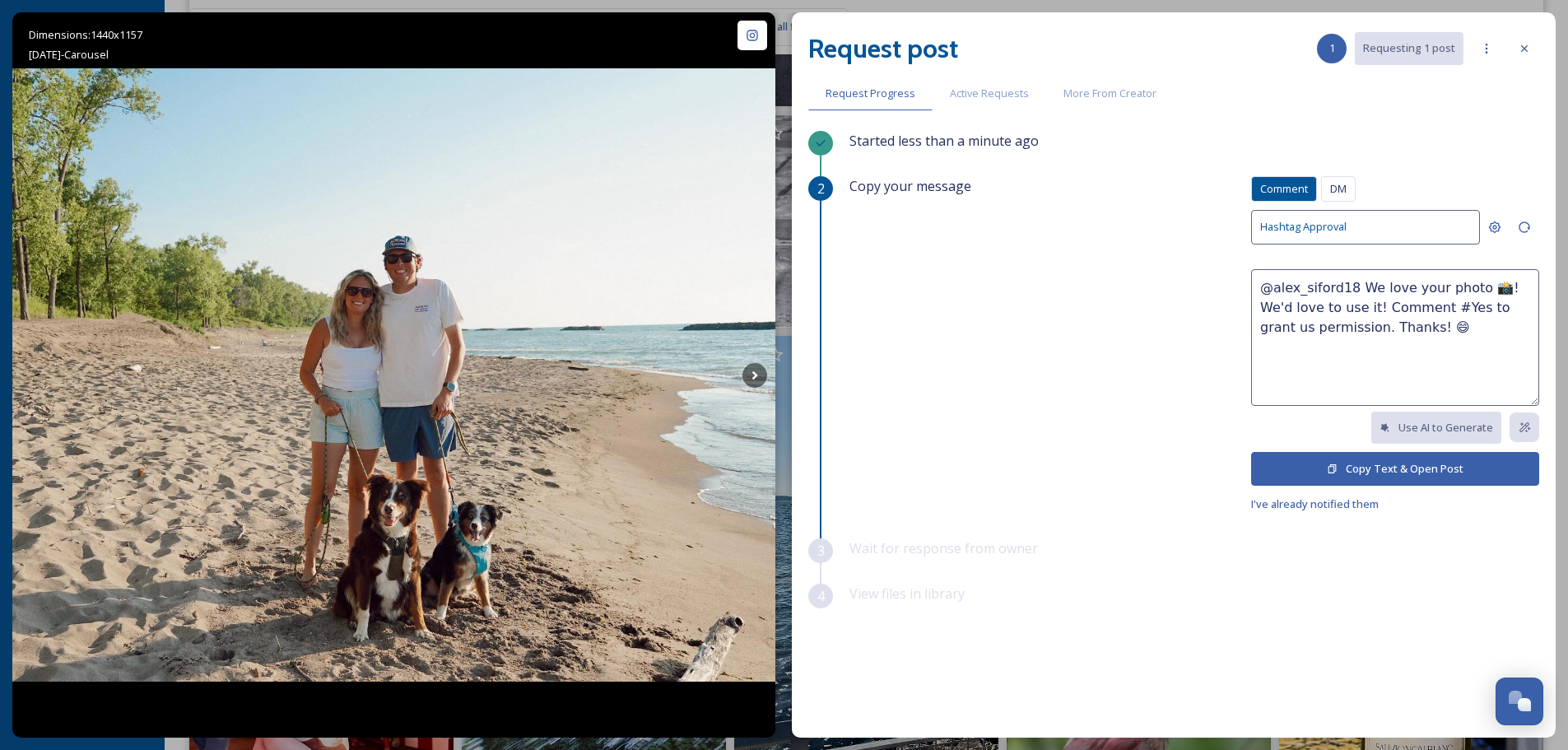
click at [1367, 306] on textarea "@alex_siford18 We love your photo 📸! We'd love to use it! Comment #Yes to grant…" at bounding box center [1396, 337] width 288 height 136
click at [1334, 305] on textarea "@alex_siford18 We love your photo 📸! We'd love to use it! Comment #Yes to grant…" at bounding box center [1396, 337] width 288 height 136
type textarea "@alex_siford18 We love your photo 📸! We'd love to use it to promote Erie! Comme…"
click at [1405, 462] on button "Copy Text & Open Post" at bounding box center [1396, 469] width 288 height 33
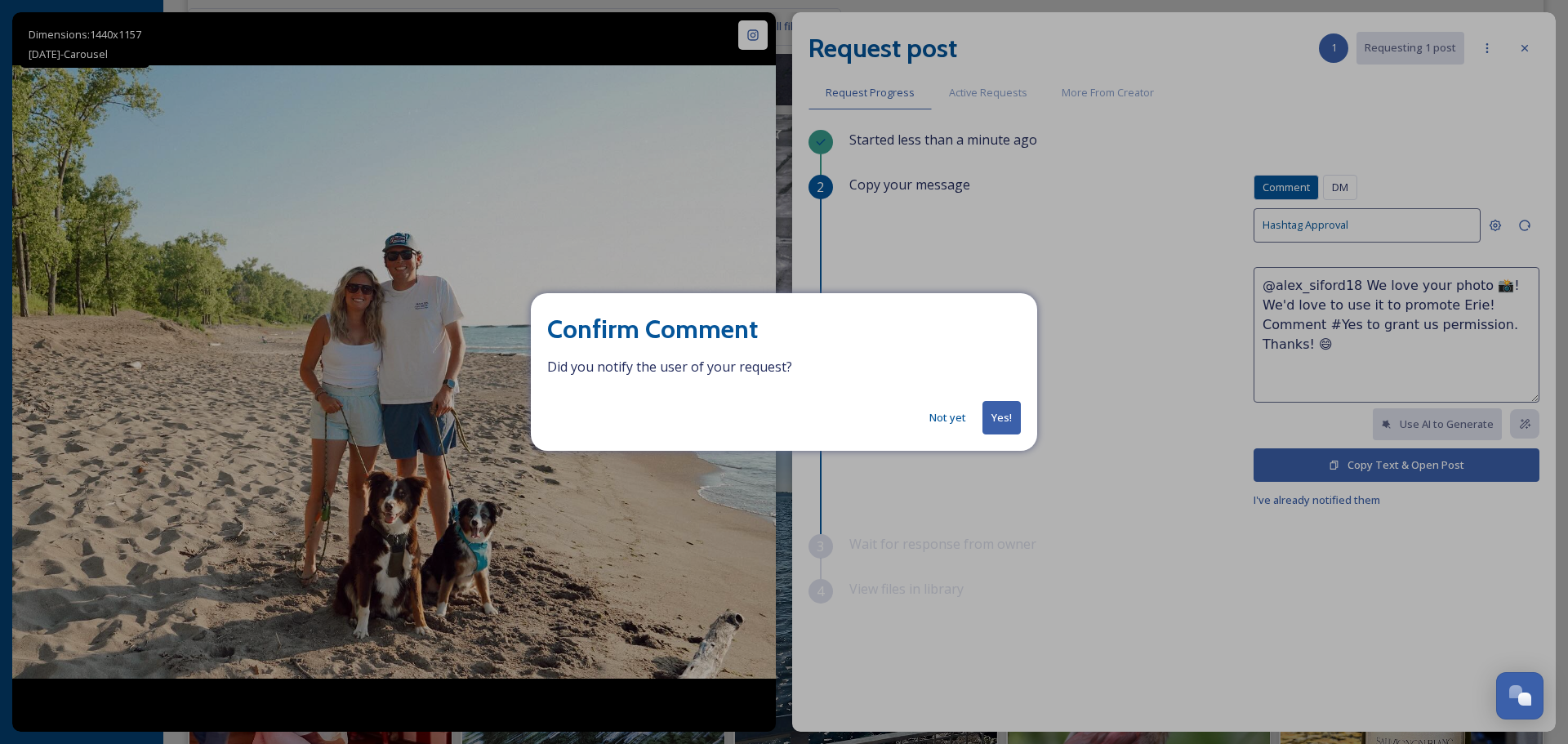
click at [1008, 419] on button "Yes!" at bounding box center [1002, 418] width 38 height 33
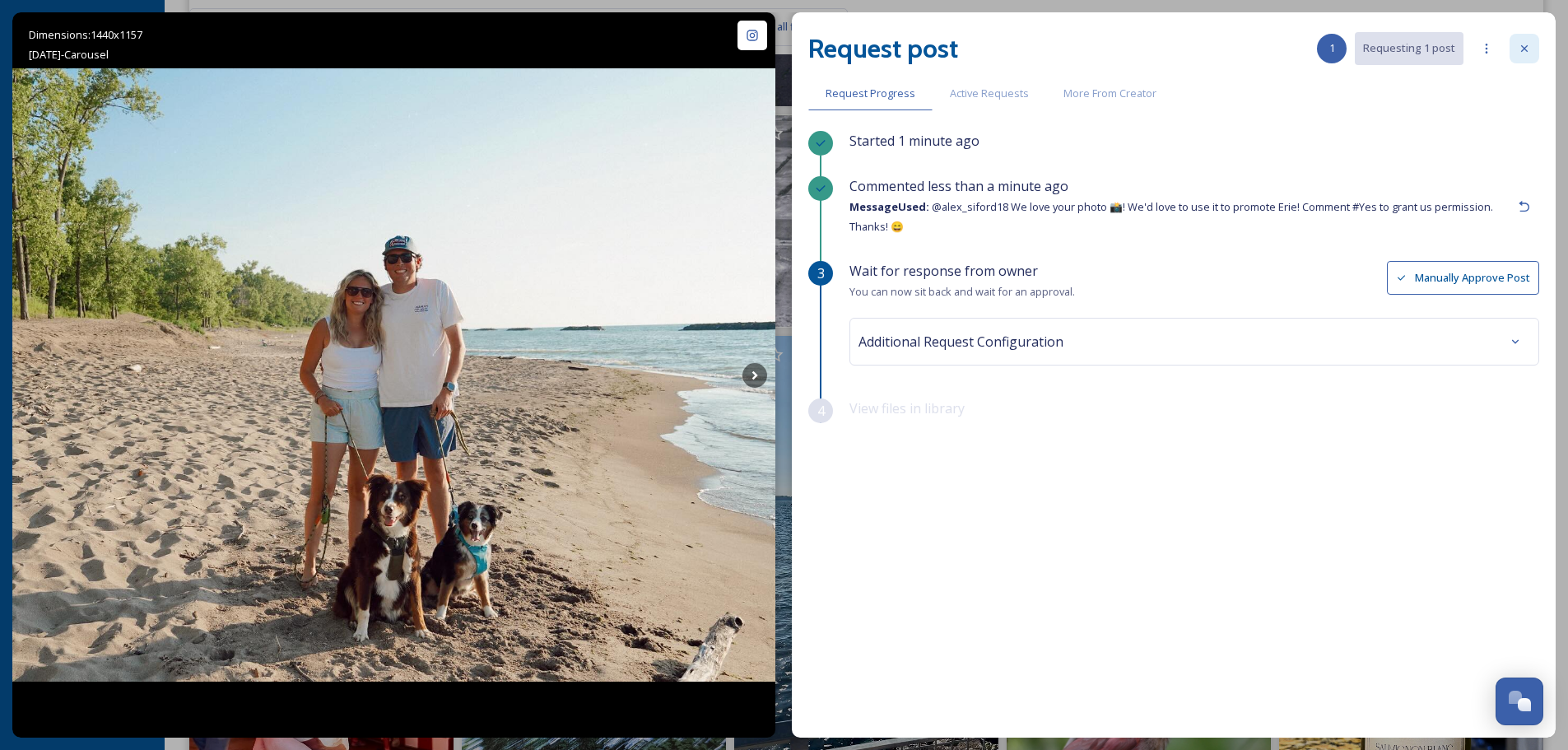
click at [1529, 48] on icon at bounding box center [1524, 48] width 13 height 13
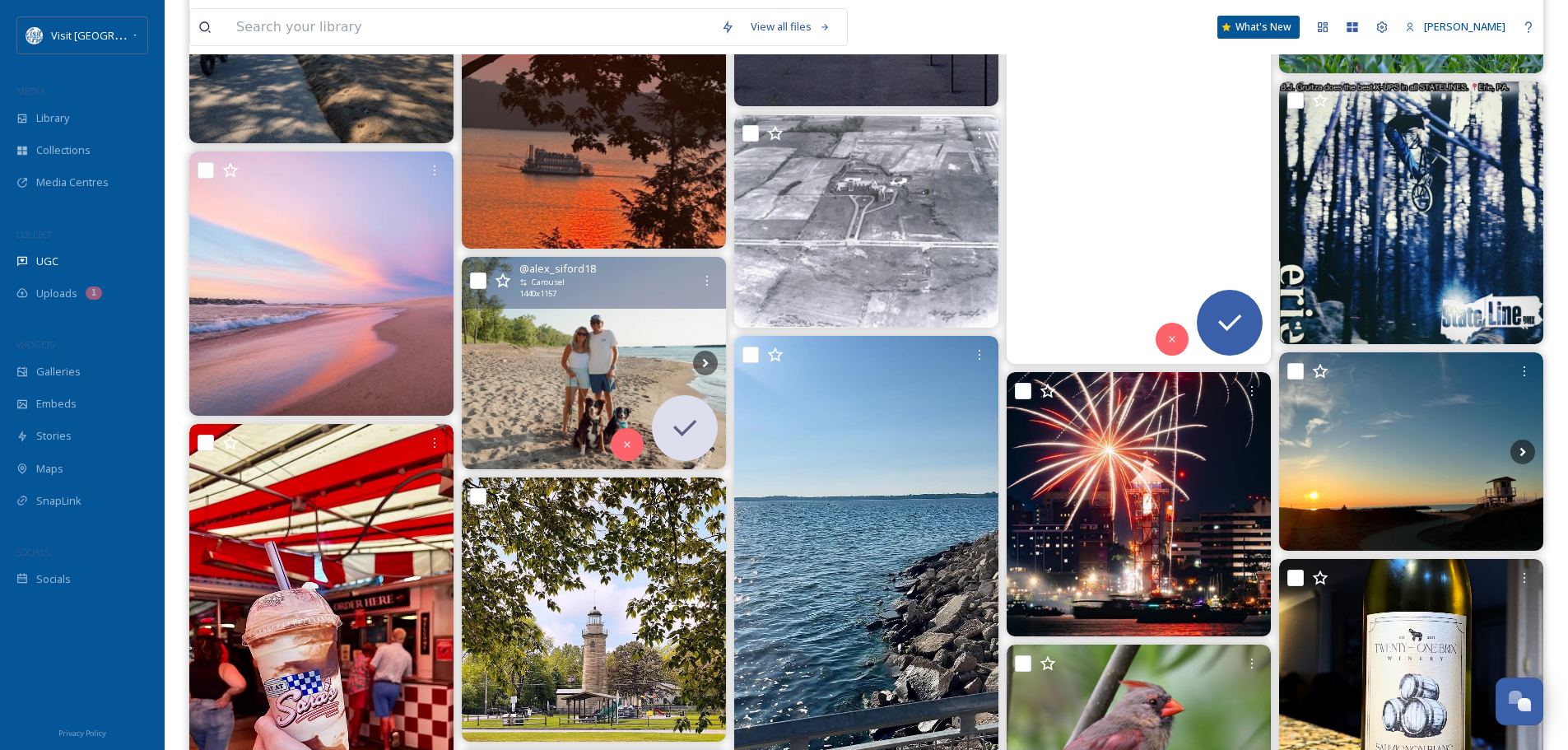
scroll to position [2800, 0]
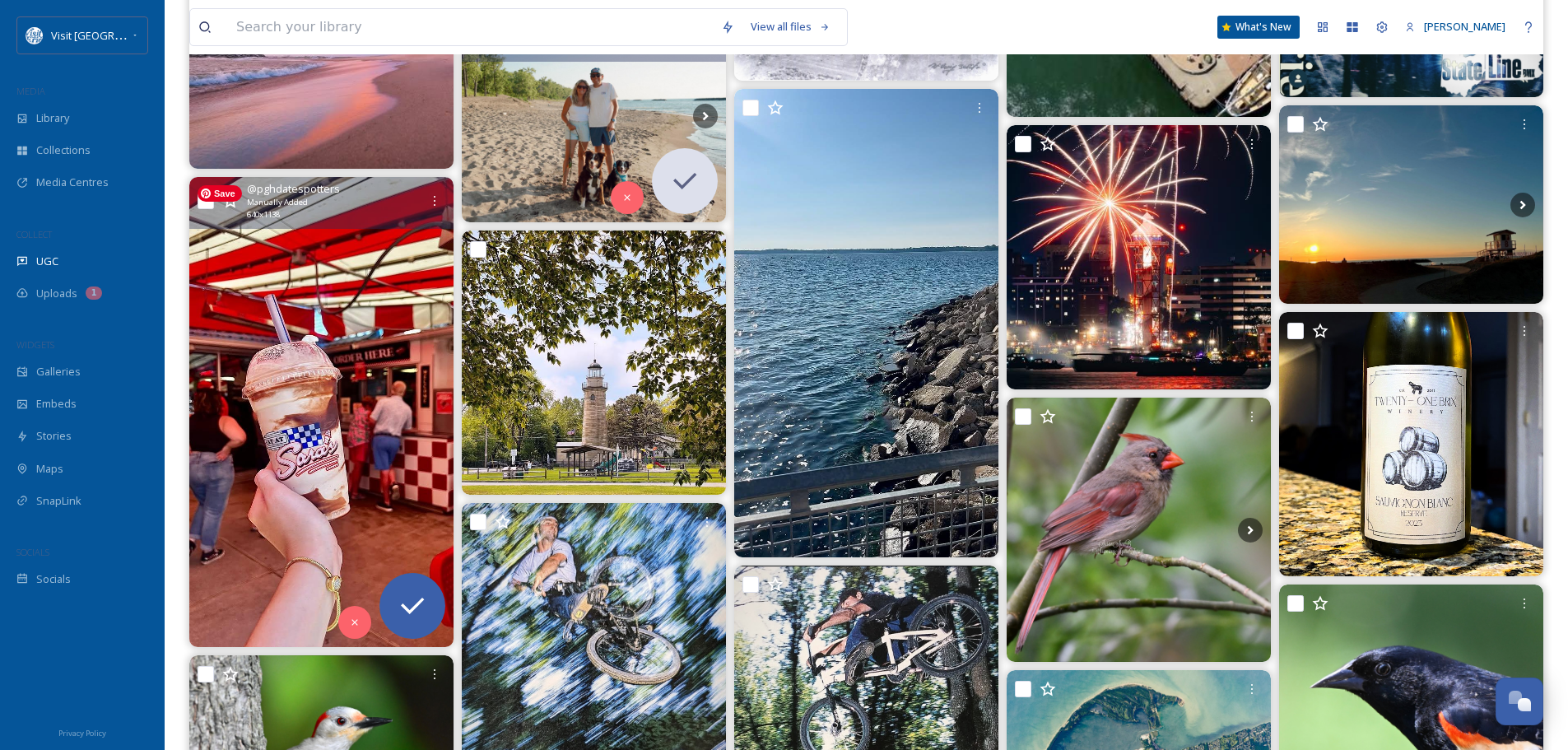
click at [402, 339] on img at bounding box center [321, 411] width 265 height 470
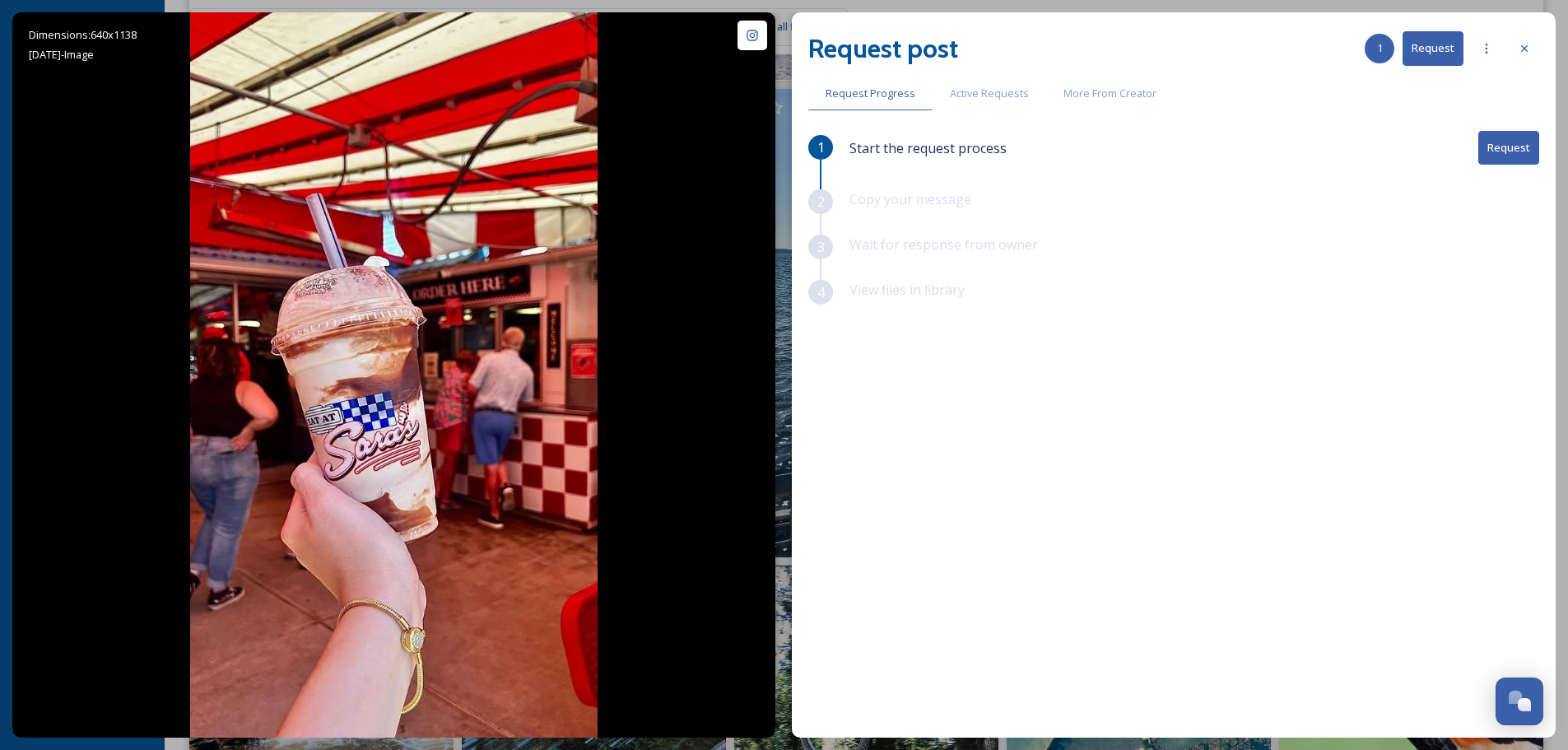
click at [1511, 143] on button "Request" at bounding box center [1508, 148] width 61 height 33
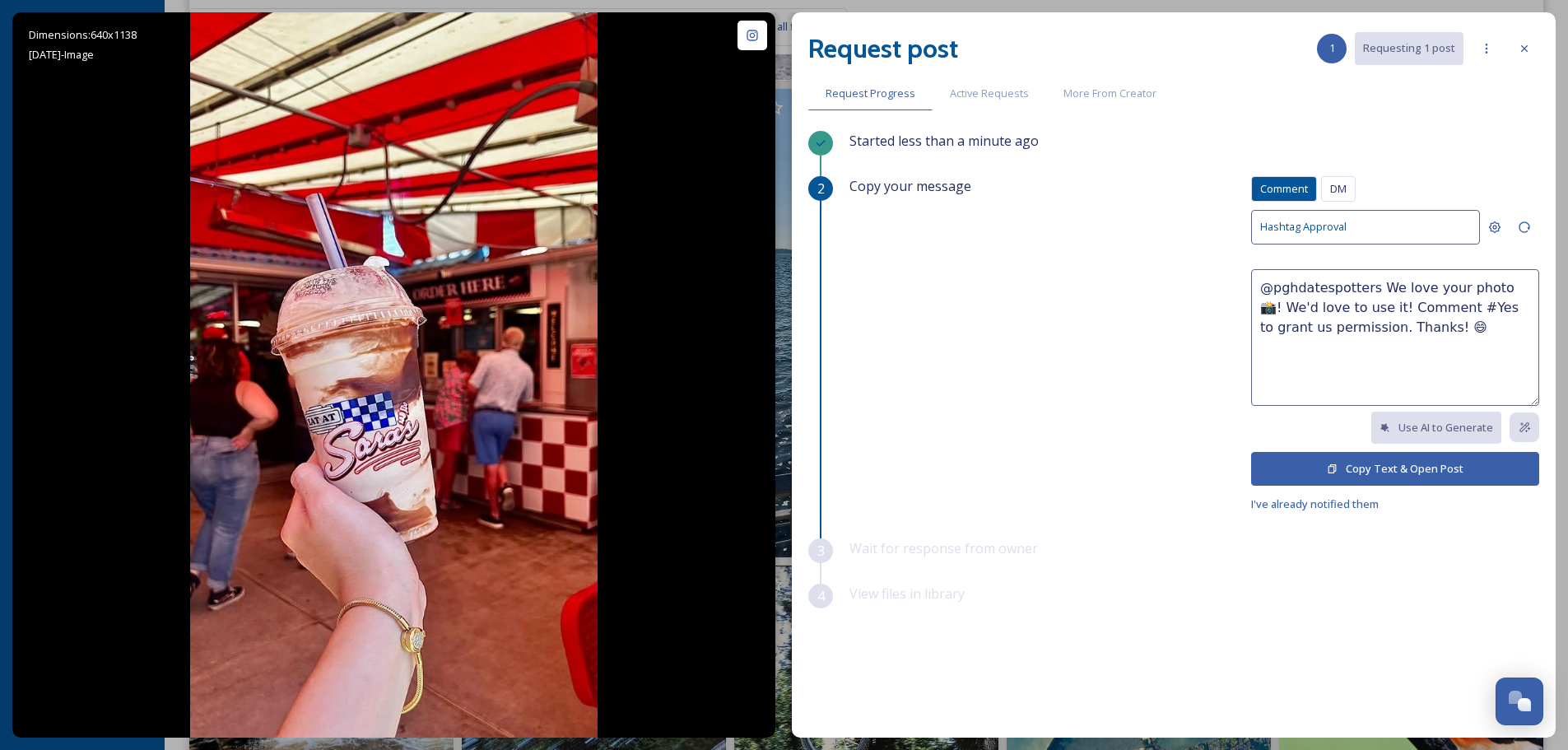
click at [1369, 305] on textarea "@pghdatespotters We love your photo 📸! We'd love to use it! Comment #Yes to gra…" at bounding box center [1396, 337] width 288 height 136
type textarea "@pghdatespotters We love your photo 📸! We'd love to use it to promote Erie! Com…"
click at [1394, 470] on button "Copy Text & Open Post" at bounding box center [1396, 469] width 288 height 33
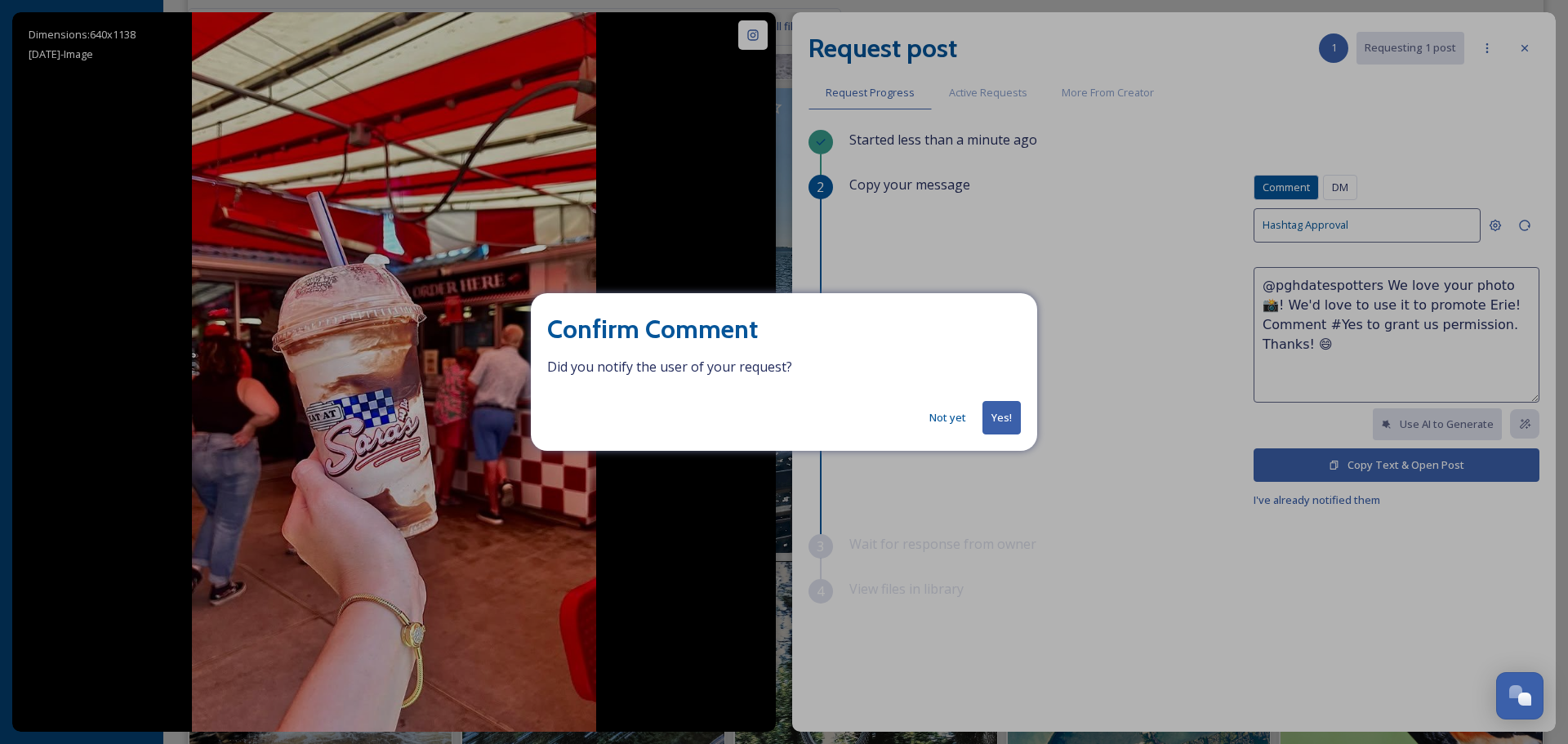
click at [952, 419] on button "Not yet" at bounding box center [947, 418] width 53 height 32
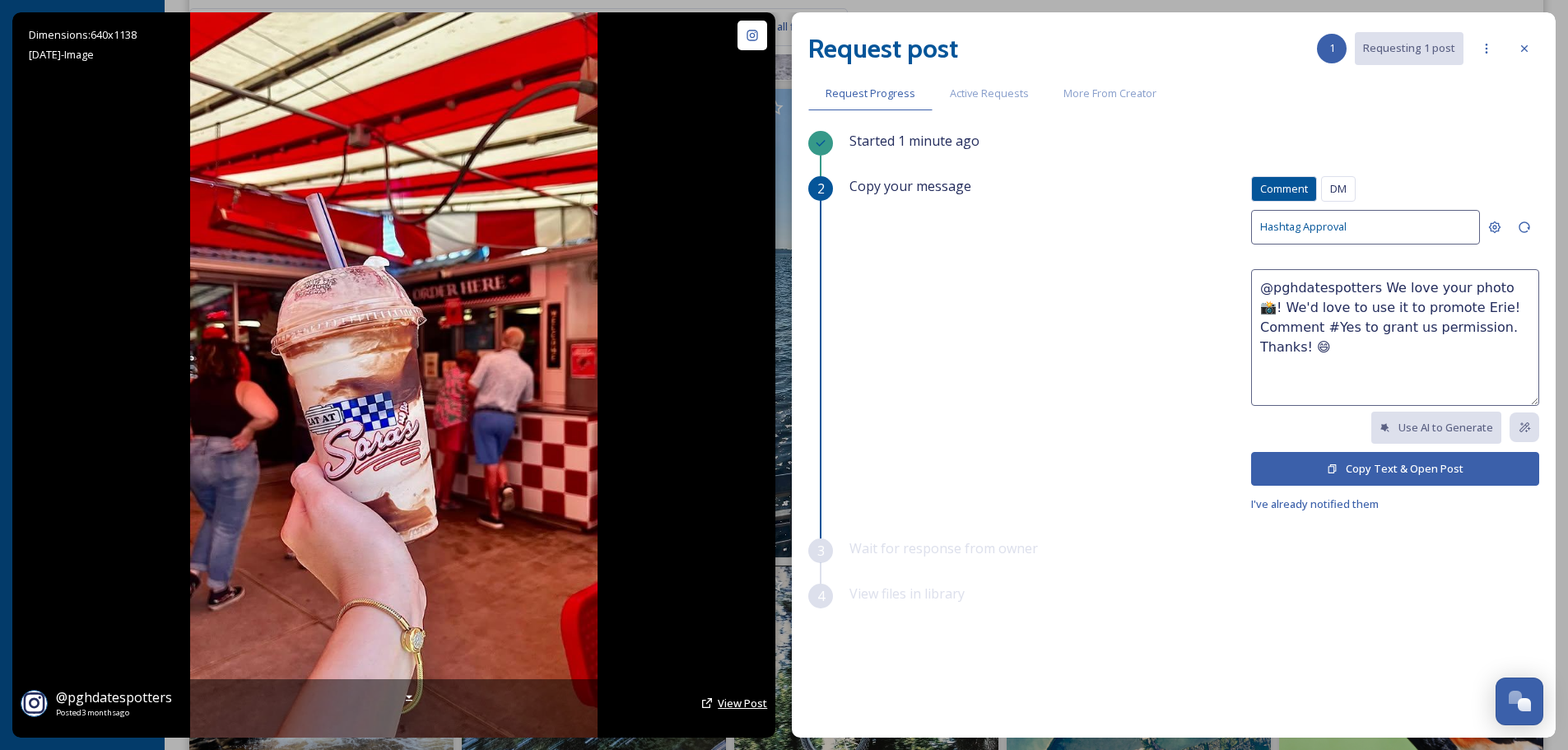
click at [725, 702] on span "View Post" at bounding box center [743, 703] width 49 height 15
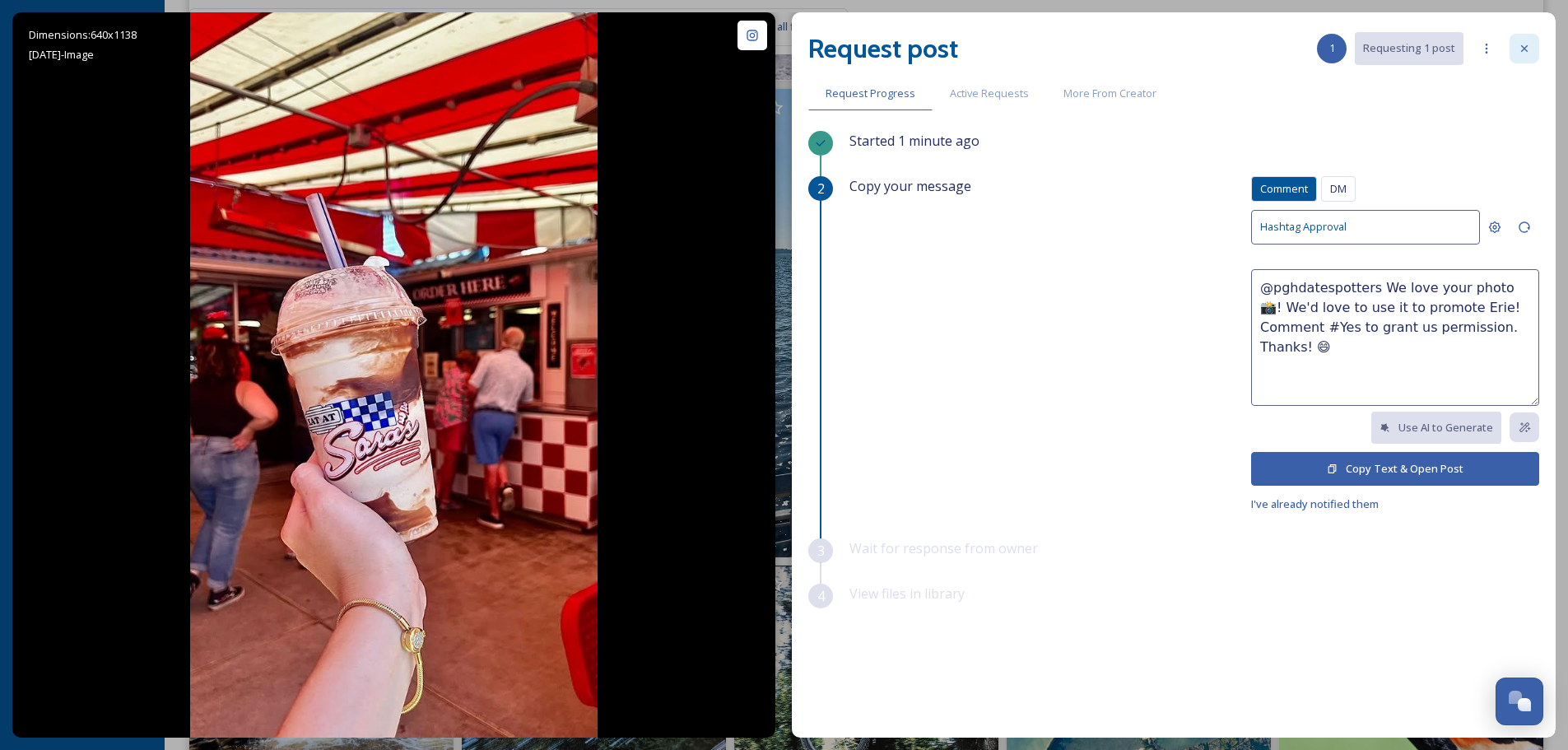
click at [1522, 52] on icon at bounding box center [1524, 48] width 13 height 13
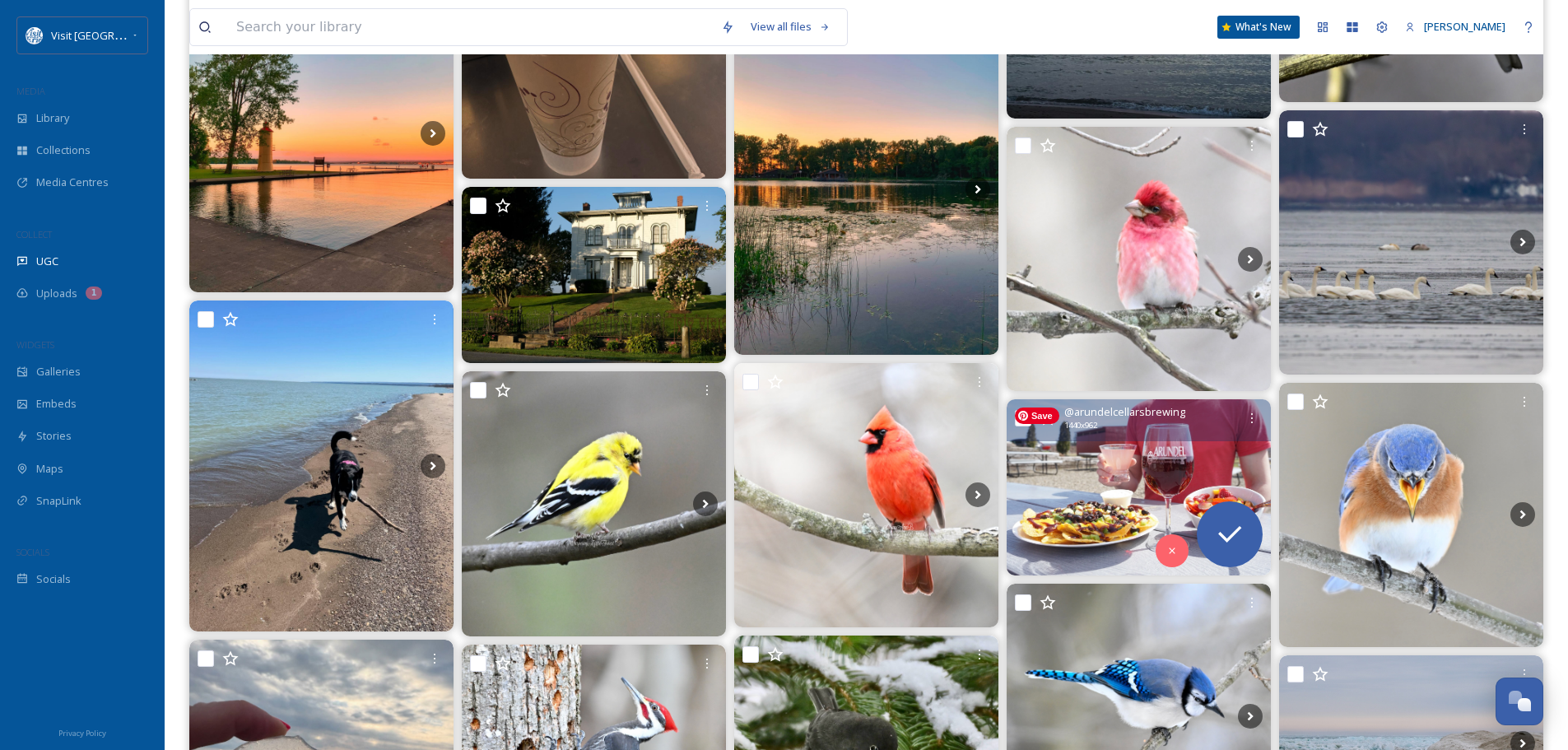
scroll to position [4200, 0]
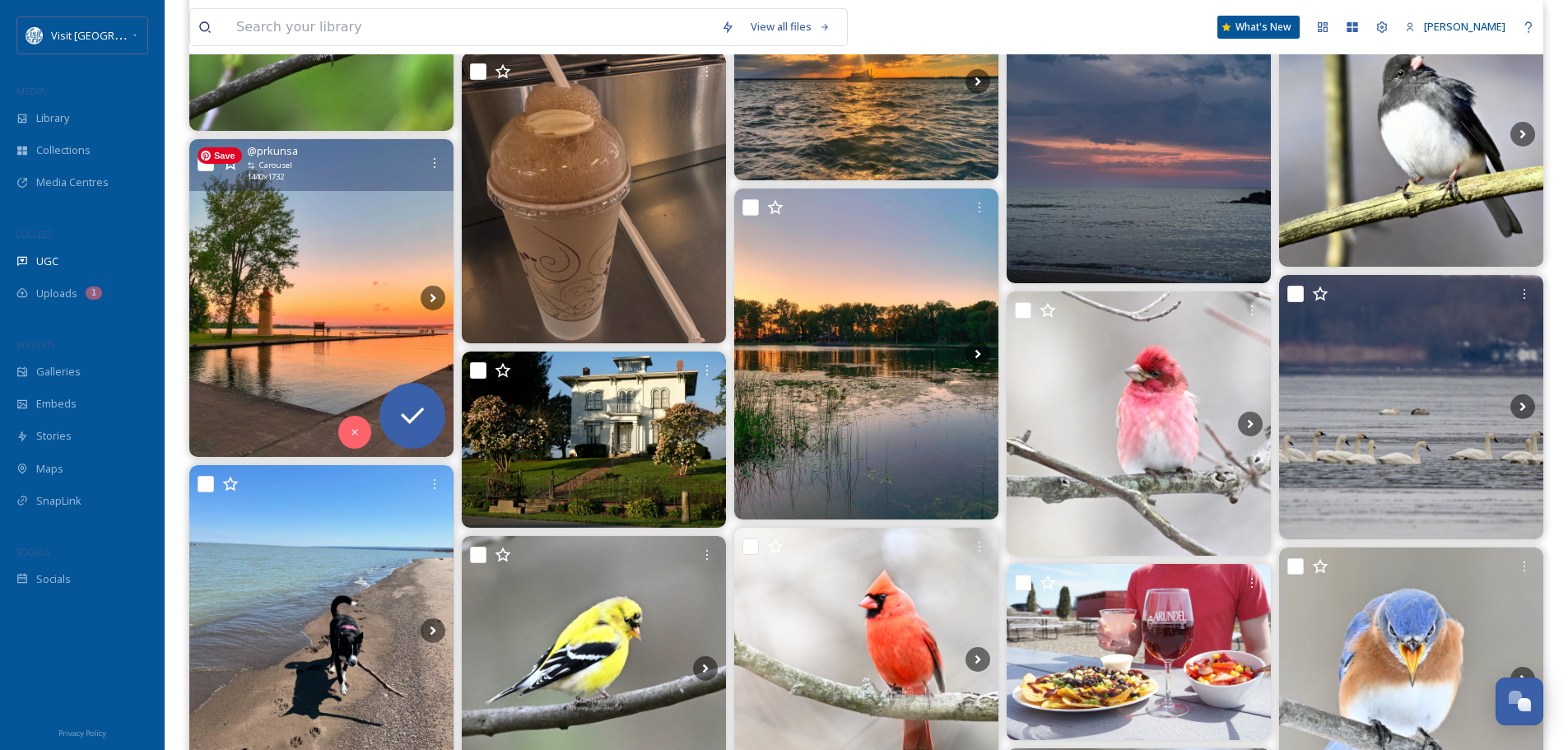
click at [395, 370] on img at bounding box center [321, 298] width 265 height 318
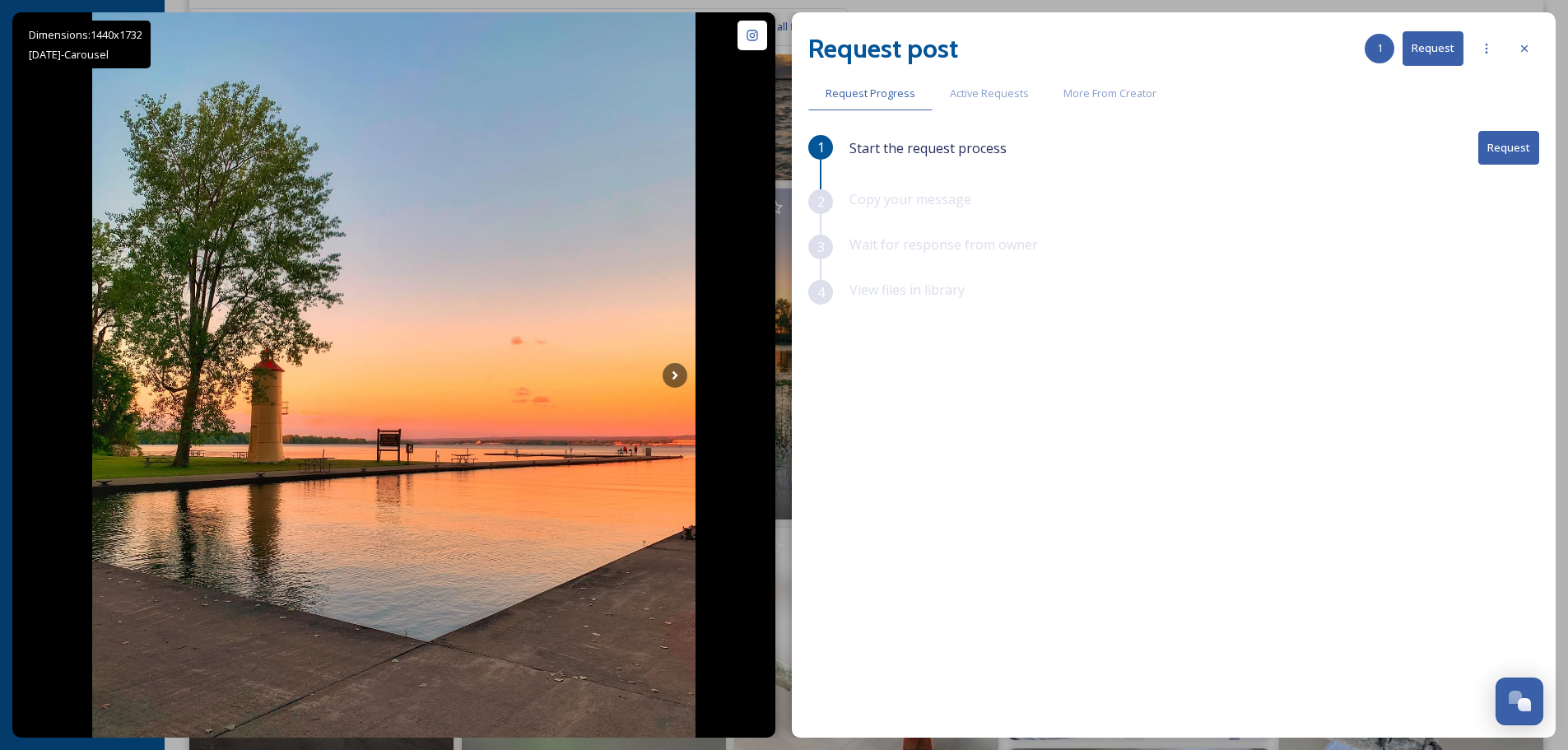
click at [1533, 149] on button "Request" at bounding box center [1508, 148] width 61 height 33
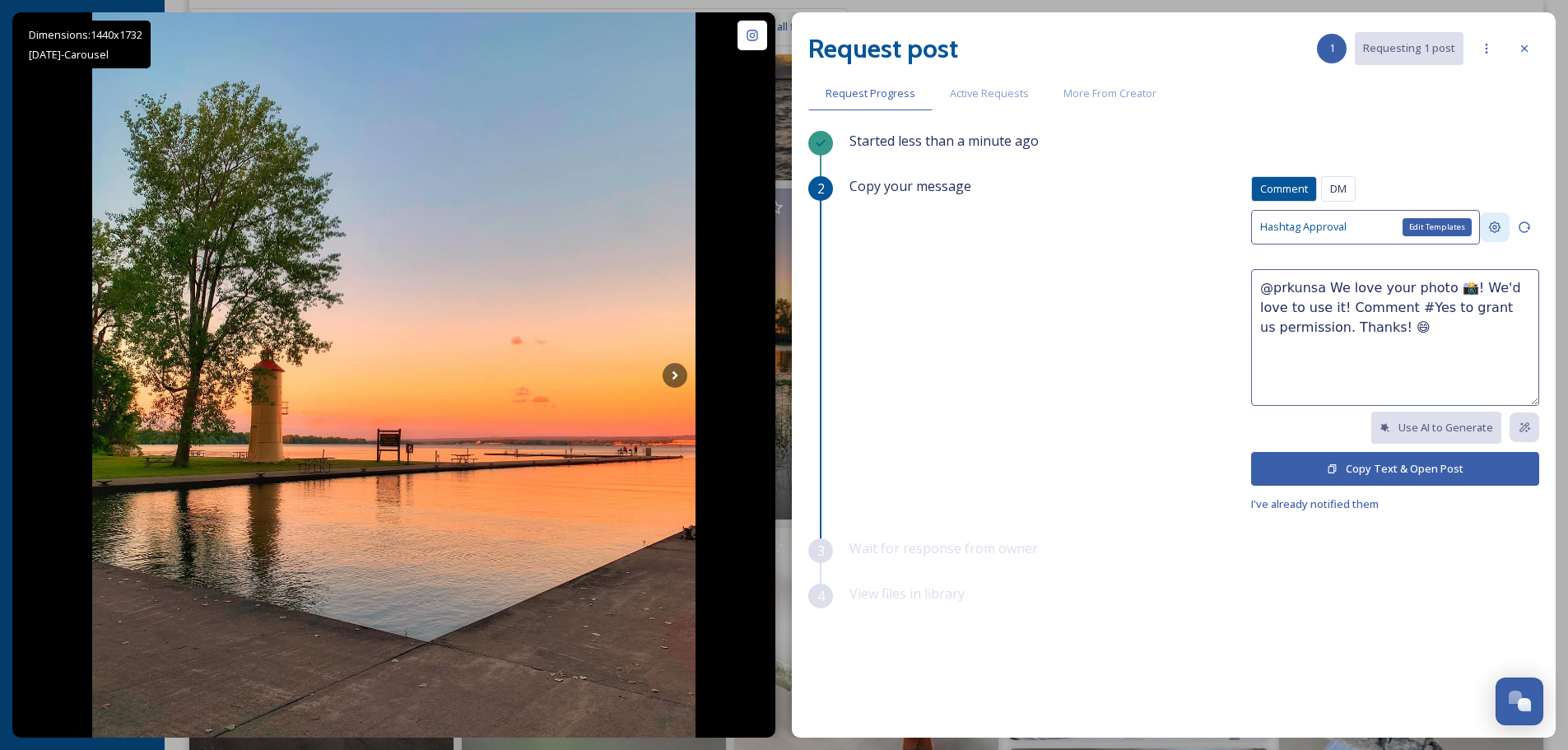
click at [1500, 226] on icon at bounding box center [1494, 227] width 13 height 13
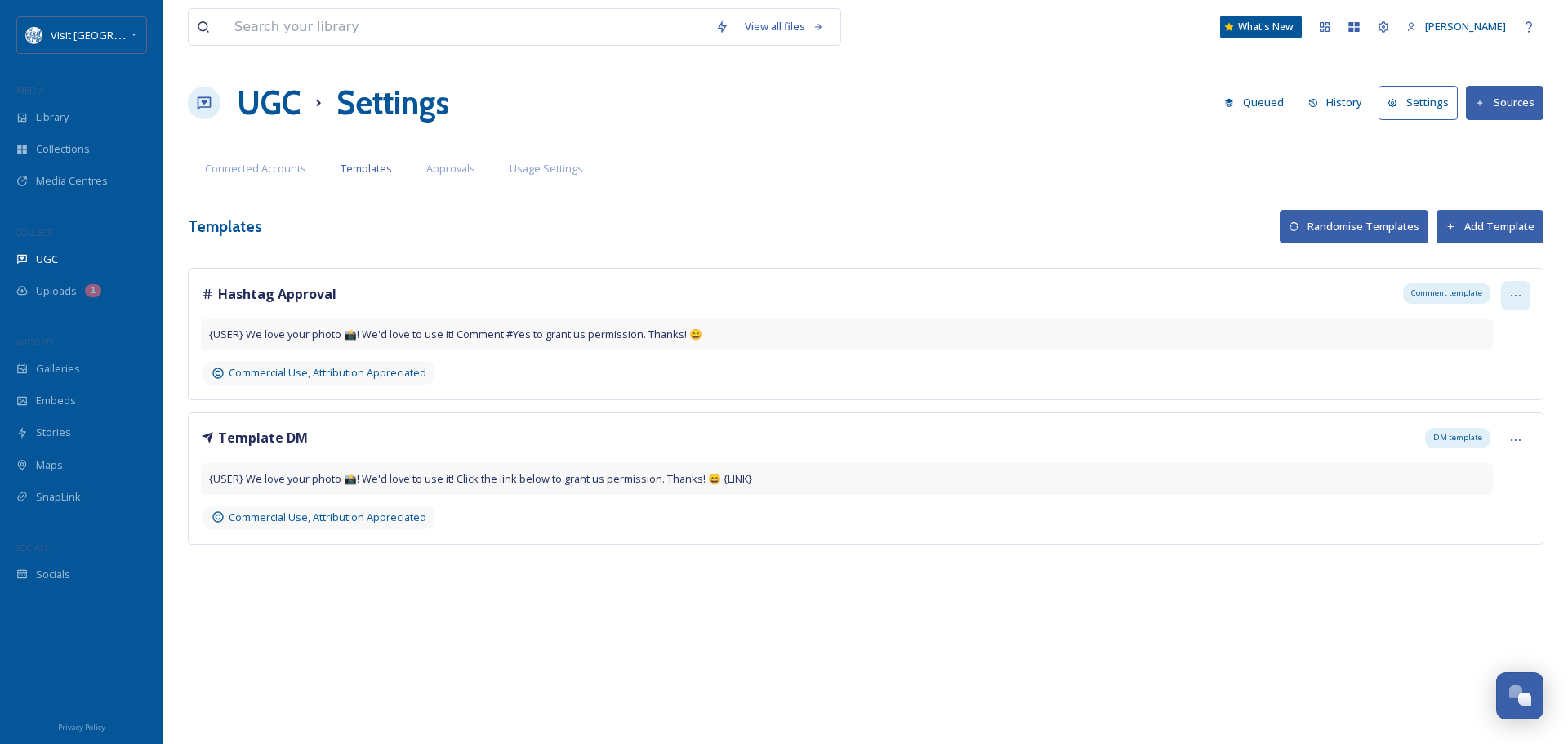
click at [1510, 290] on icon at bounding box center [1516, 296] width 13 height 13
click at [1462, 359] on span "Edit" at bounding box center [1462, 364] width 18 height 16
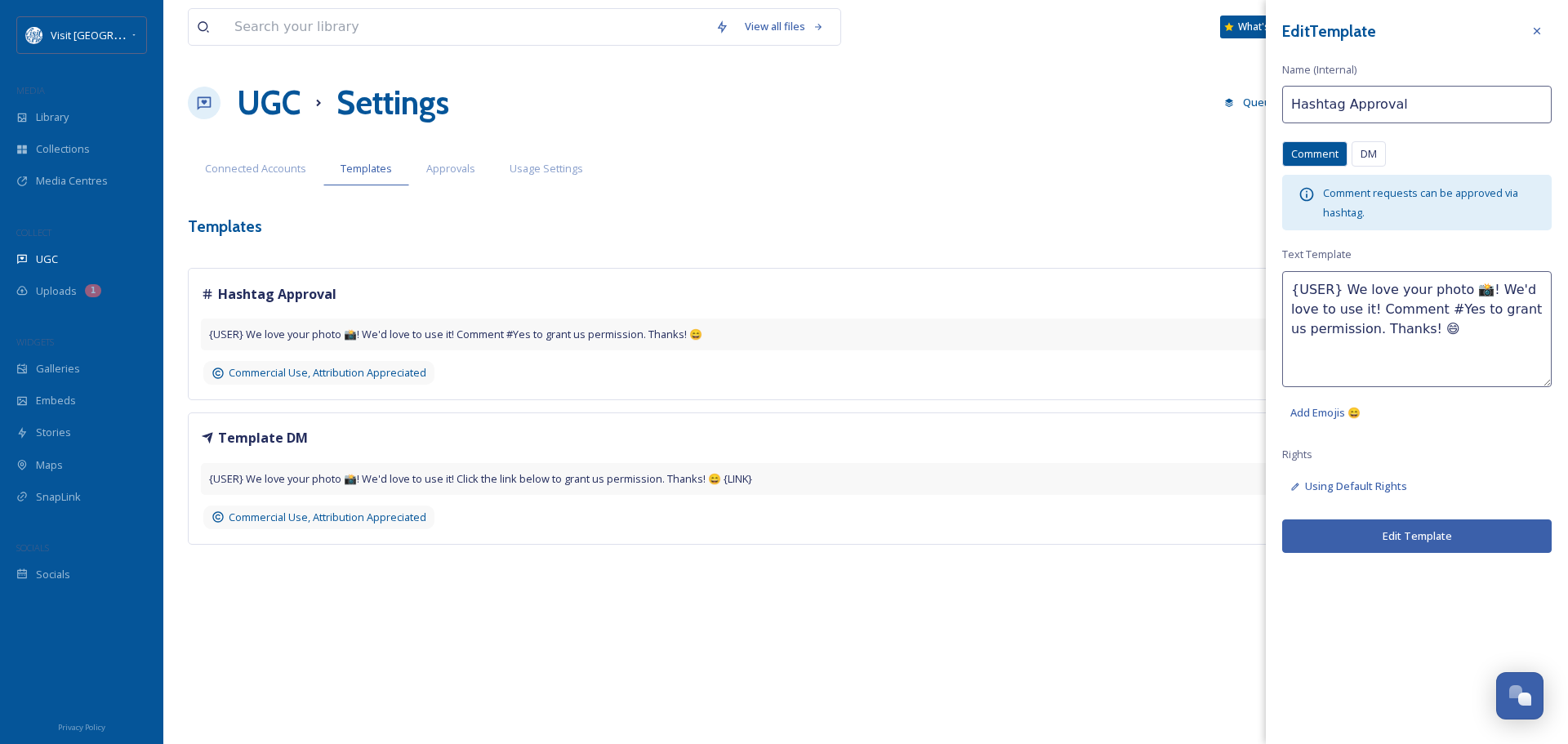
click at [1337, 307] on textarea "{USER} We love your photo 📸! We'd love to use it! Comment #Yes to grant us perm…" at bounding box center [1416, 329] width 269 height 116
drag, startPoint x: 1341, startPoint y: 314, endPoint x: 1432, endPoint y: 311, distance: 91.0
click at [1432, 311] on textarea "{USER} We love your photo 📸! We'd love to use it to promote Erie! Comment #Yes …" at bounding box center [1416, 329] width 269 height 116
type textarea "{USER} We love your photo 📸! We'd love to use it to promote Erie! Comment #Yes …"
click at [1534, 37] on icon at bounding box center [1537, 31] width 13 height 13
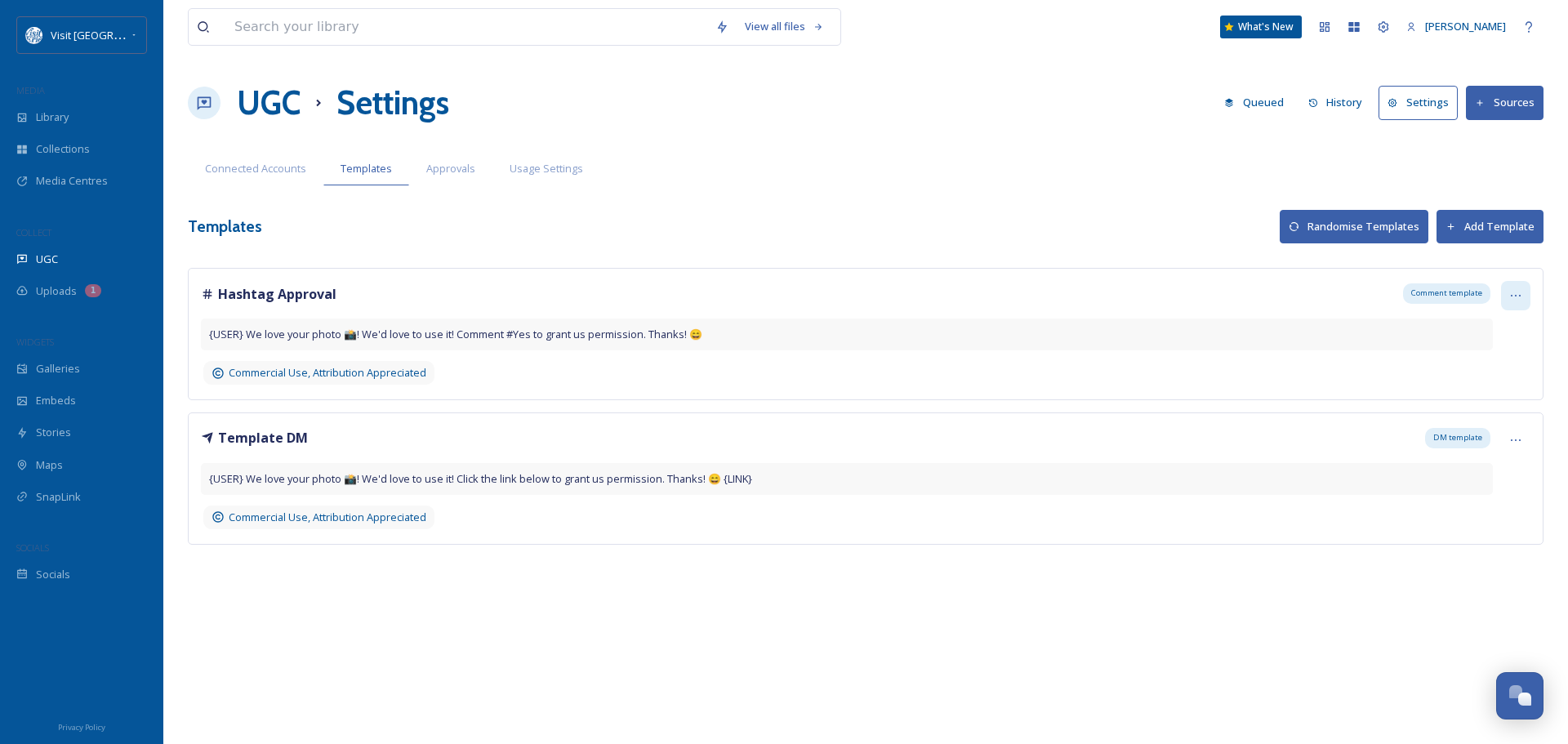
click at [1509, 295] on div at bounding box center [1516, 296] width 30 height 30
click at [1476, 367] on div "Edit" at bounding box center [1487, 364] width 85 height 32
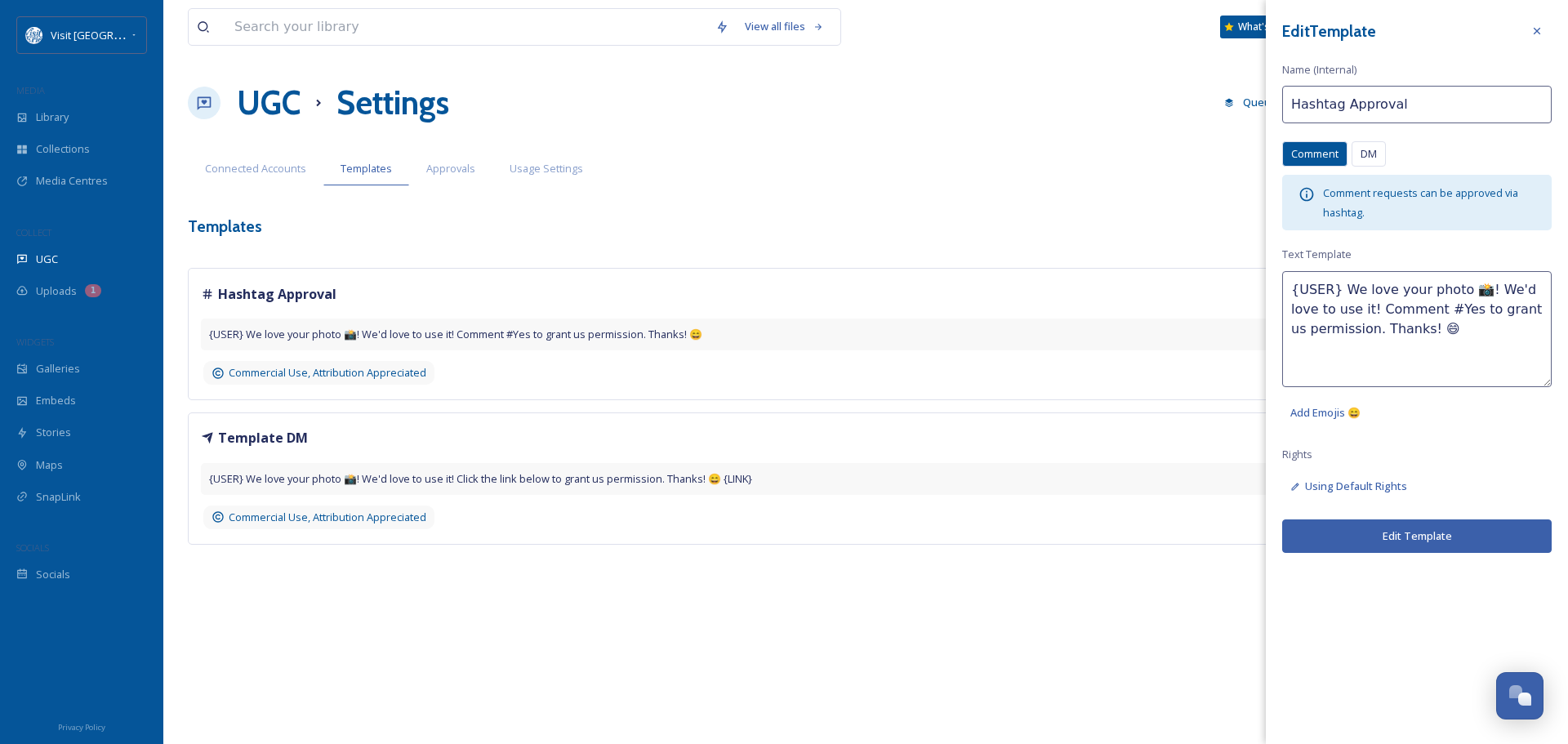
click at [1339, 311] on textarea "{USER} We love your photo 📸! We'd love to use it! Comment #Yes to grant us perm…" at bounding box center [1416, 329] width 269 height 116
paste textarea "to promote [GEOGRAPHIC_DATA]"
type textarea "{USER} We love your photo 📸! We'd love to use it to promote Erie! Comment #Yes …"
click at [1416, 533] on button "Edit Template" at bounding box center [1416, 536] width 269 height 33
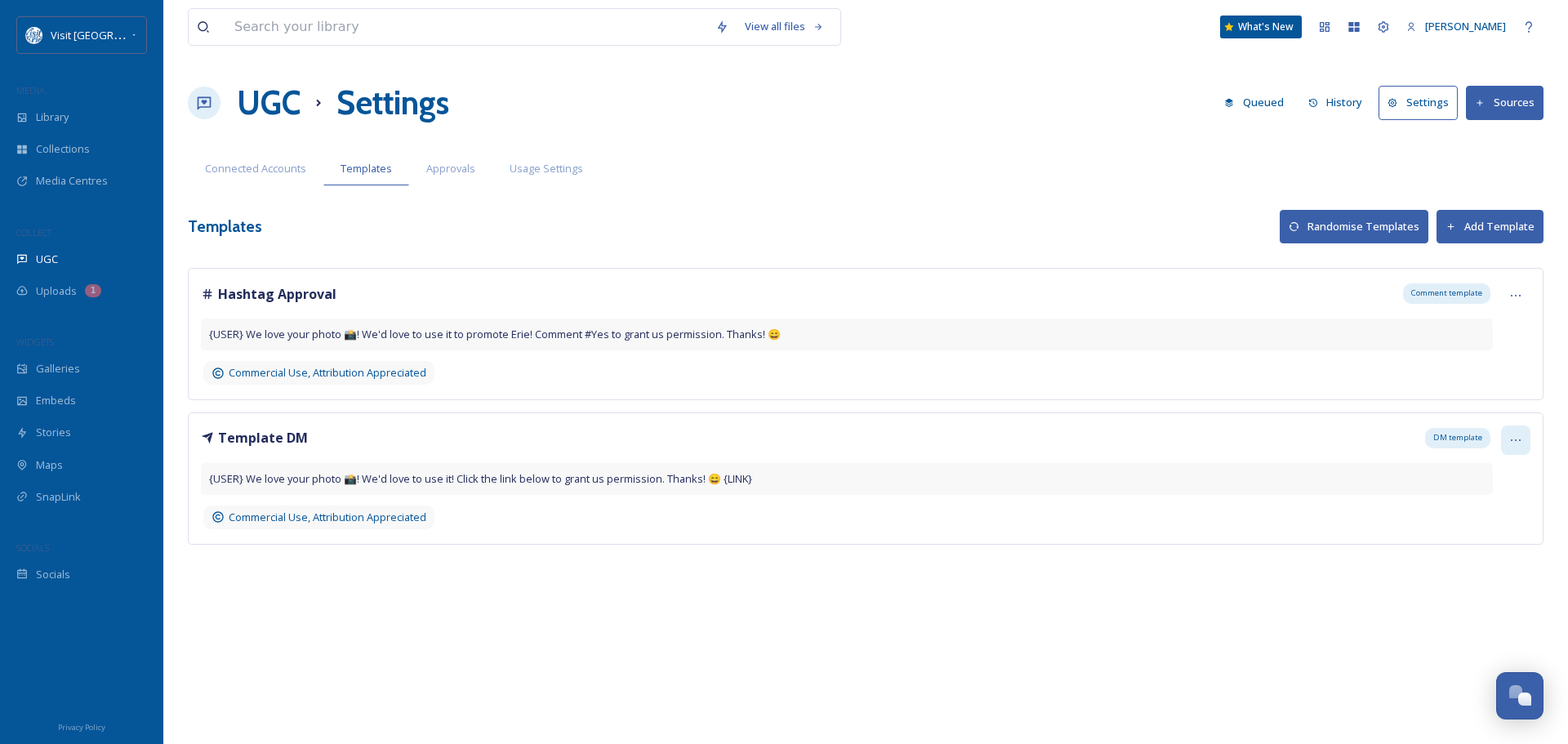
click at [1507, 433] on div at bounding box center [1516, 440] width 30 height 30
click at [1466, 504] on span "Edit" at bounding box center [1462, 508] width 18 height 16
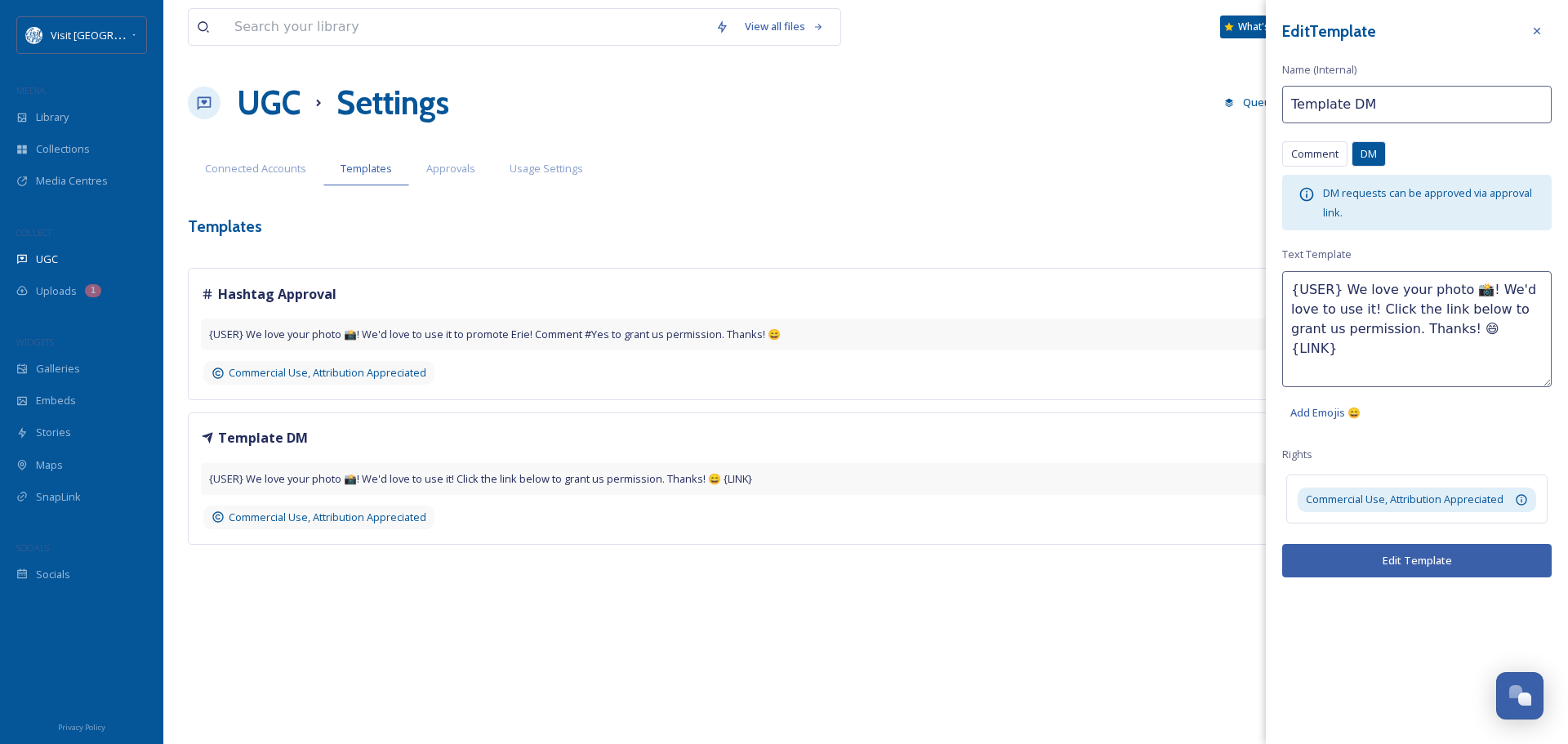
click at [1339, 312] on textarea "{USER} We love your photo 📸! We'd love to use it! Click the link below to grant…" at bounding box center [1416, 329] width 269 height 116
paste textarea "to promote [GEOGRAPHIC_DATA]"
type textarea "{USER} We love your photo 📸! We'd love to use it to promote Erie! Click the lin…"
click at [1421, 563] on button "Edit Template" at bounding box center [1416, 561] width 269 height 33
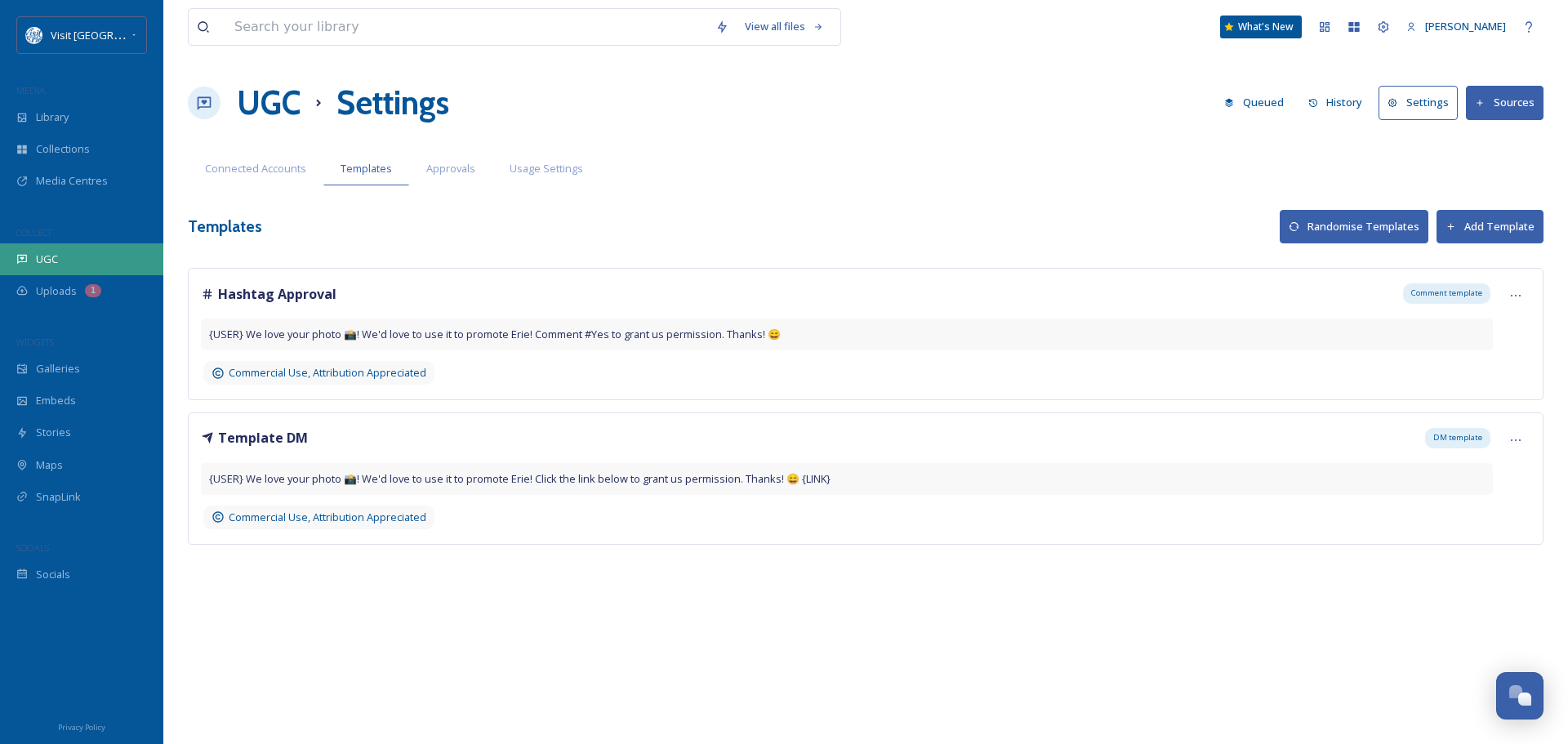
click at [63, 261] on div "UGC" at bounding box center [81, 259] width 163 height 32
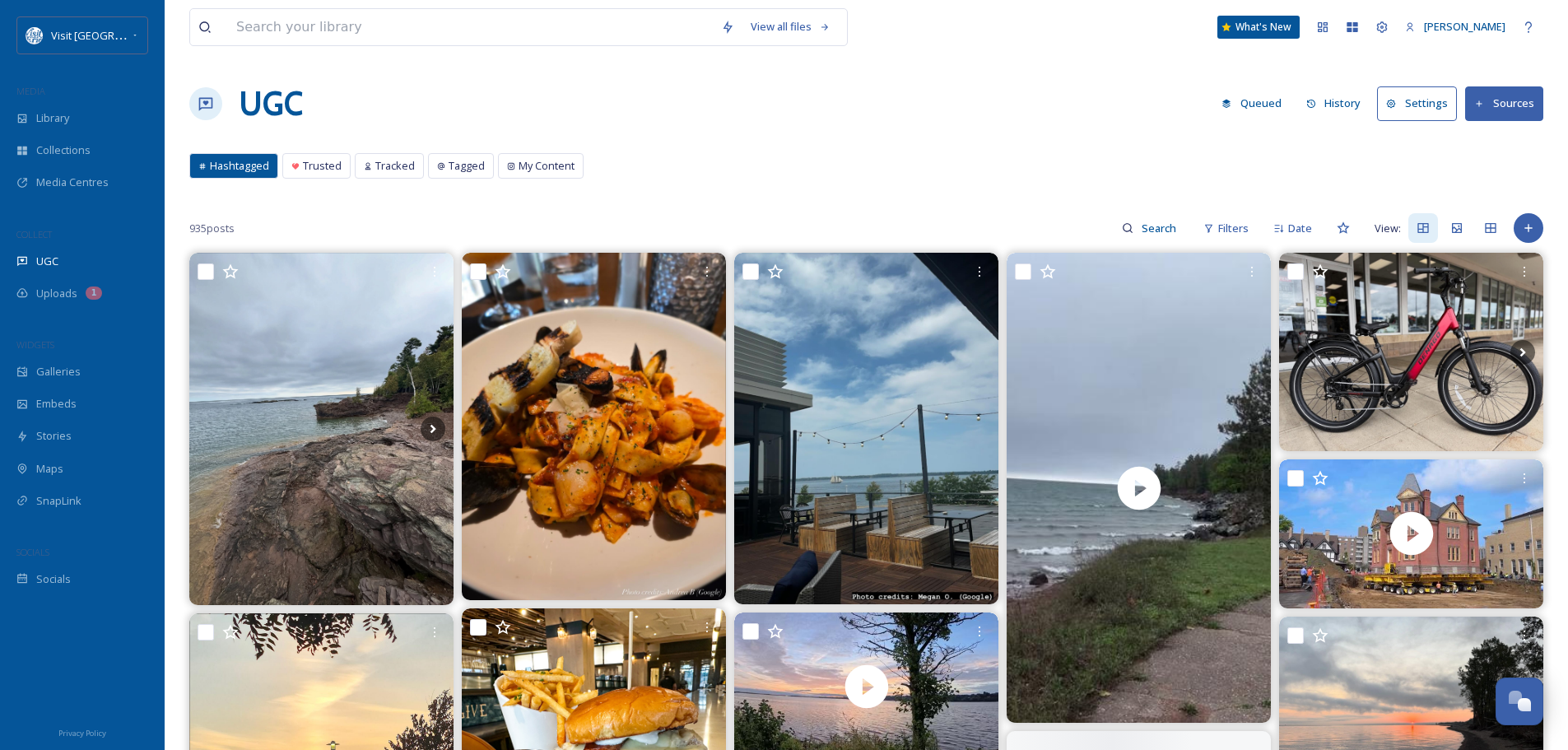
click at [1508, 102] on button "Sources" at bounding box center [1504, 103] width 78 height 33
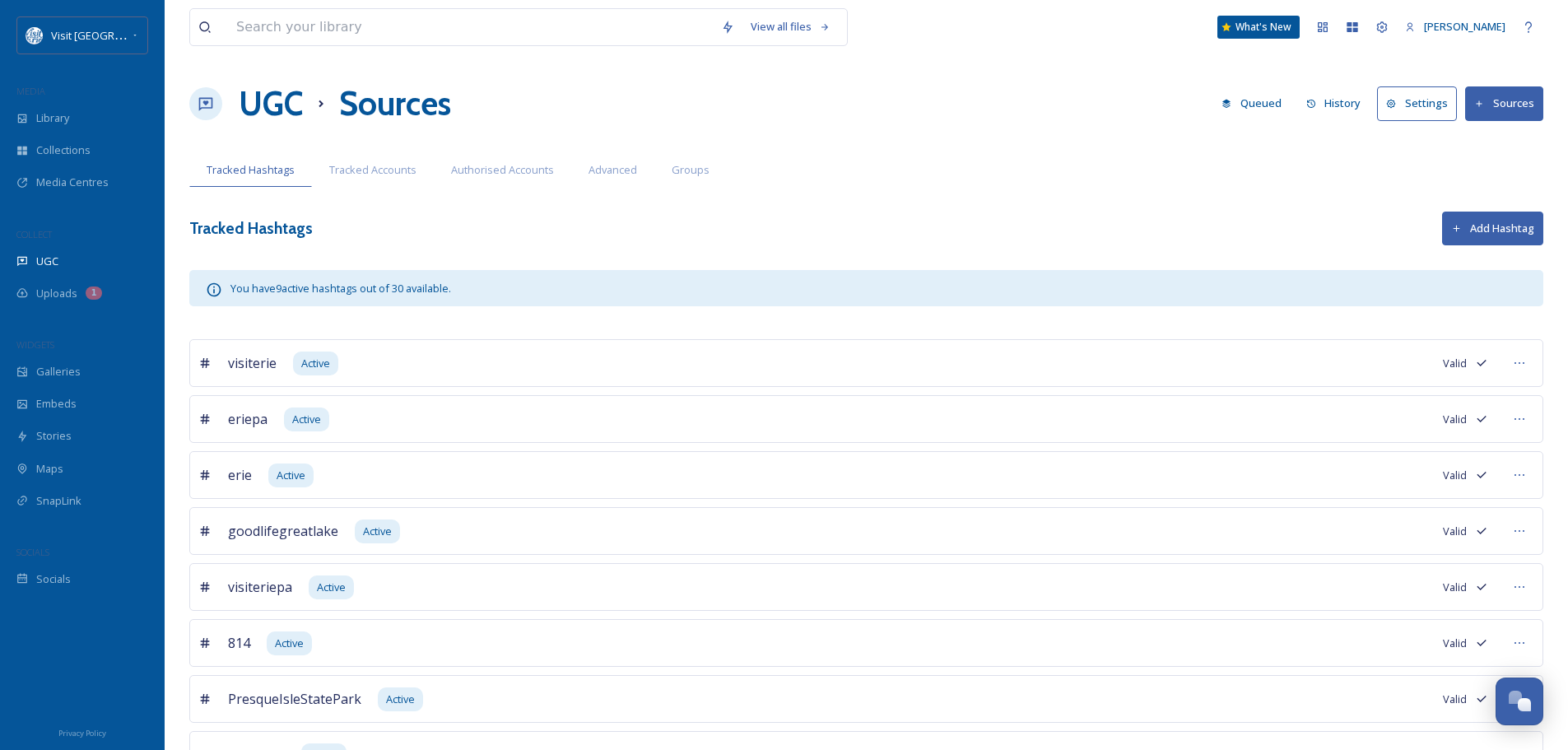
click at [287, 99] on h1 "UGC" at bounding box center [271, 104] width 64 height 49
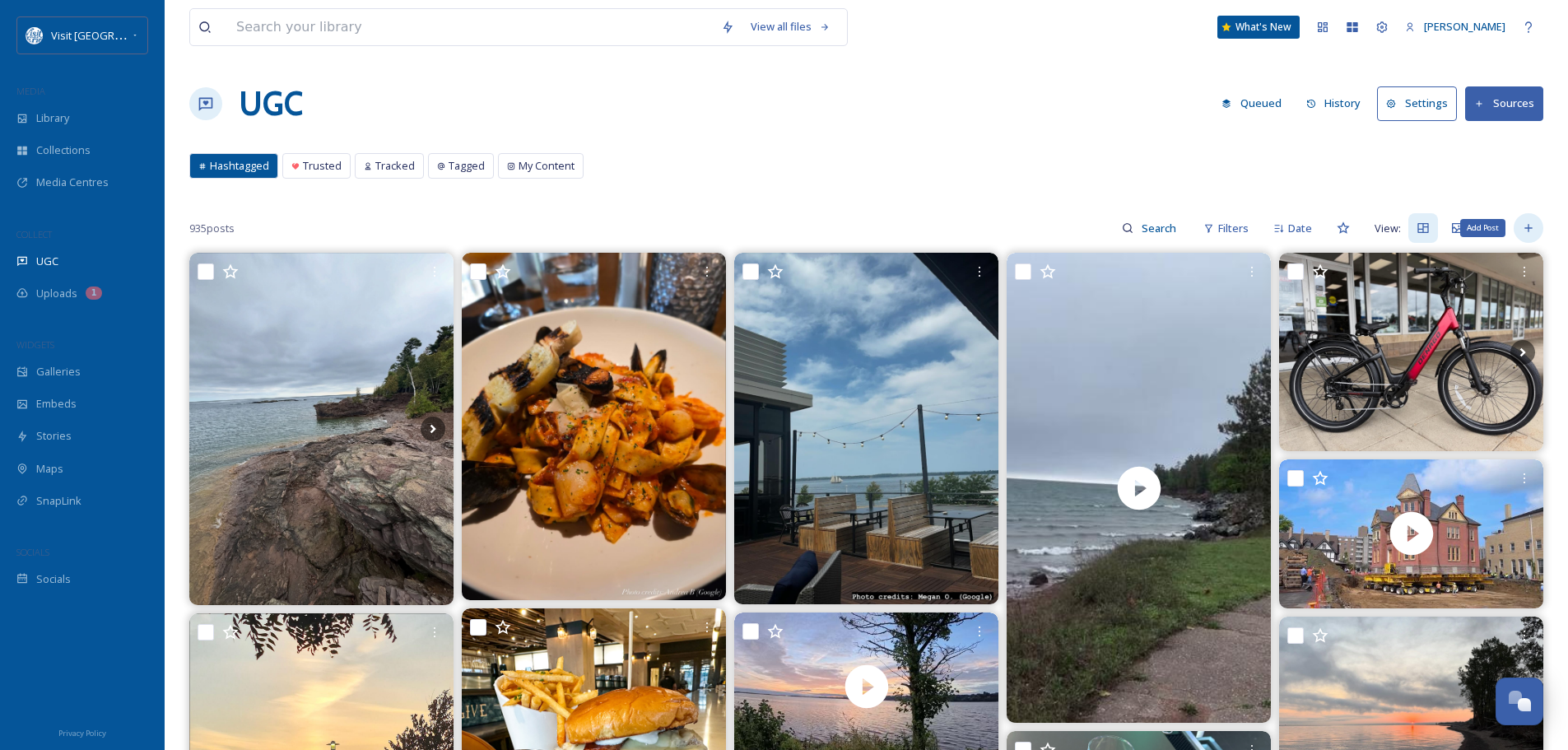
click at [1530, 230] on icon at bounding box center [1528, 228] width 13 height 13
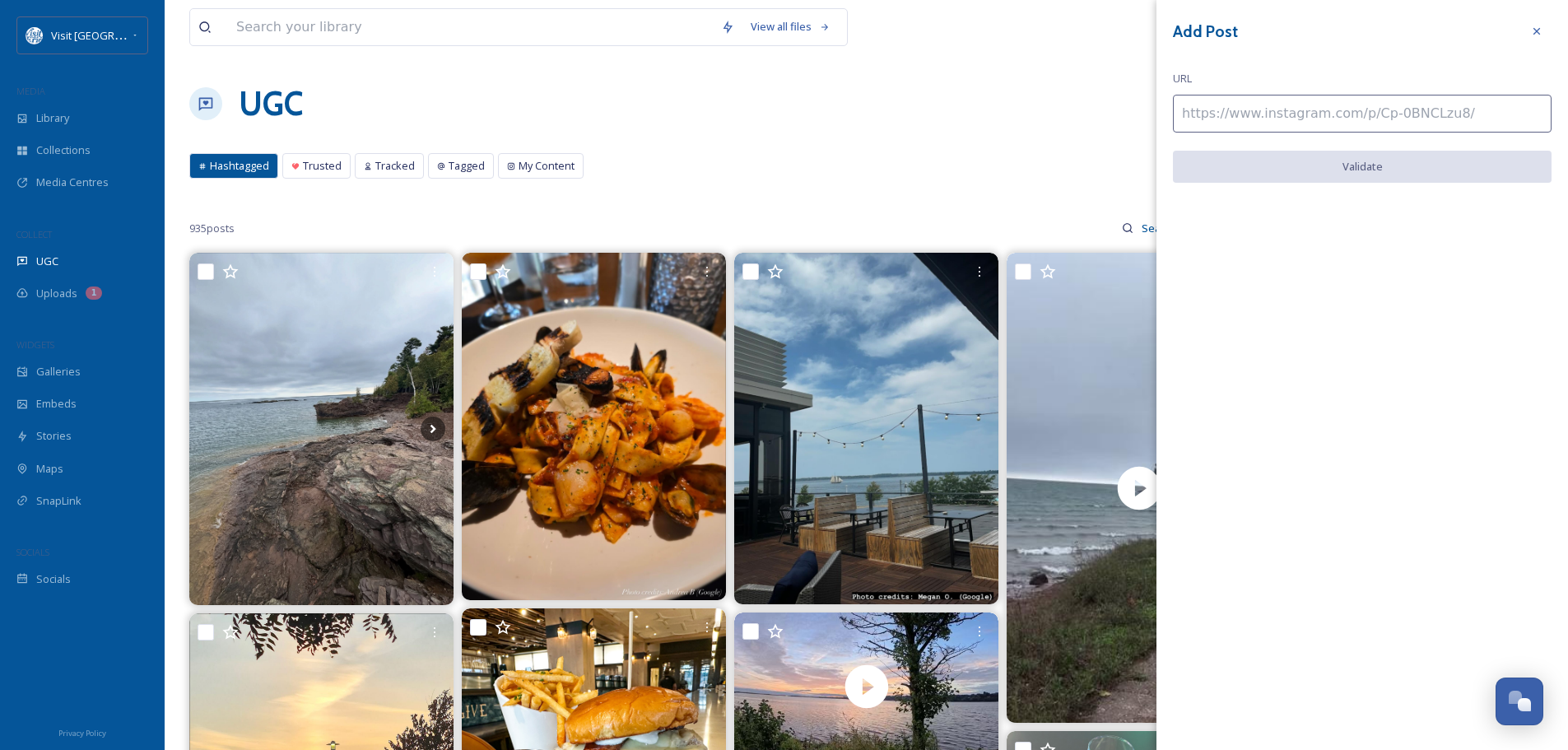
click at [1214, 115] on input at bounding box center [1362, 113] width 379 height 38
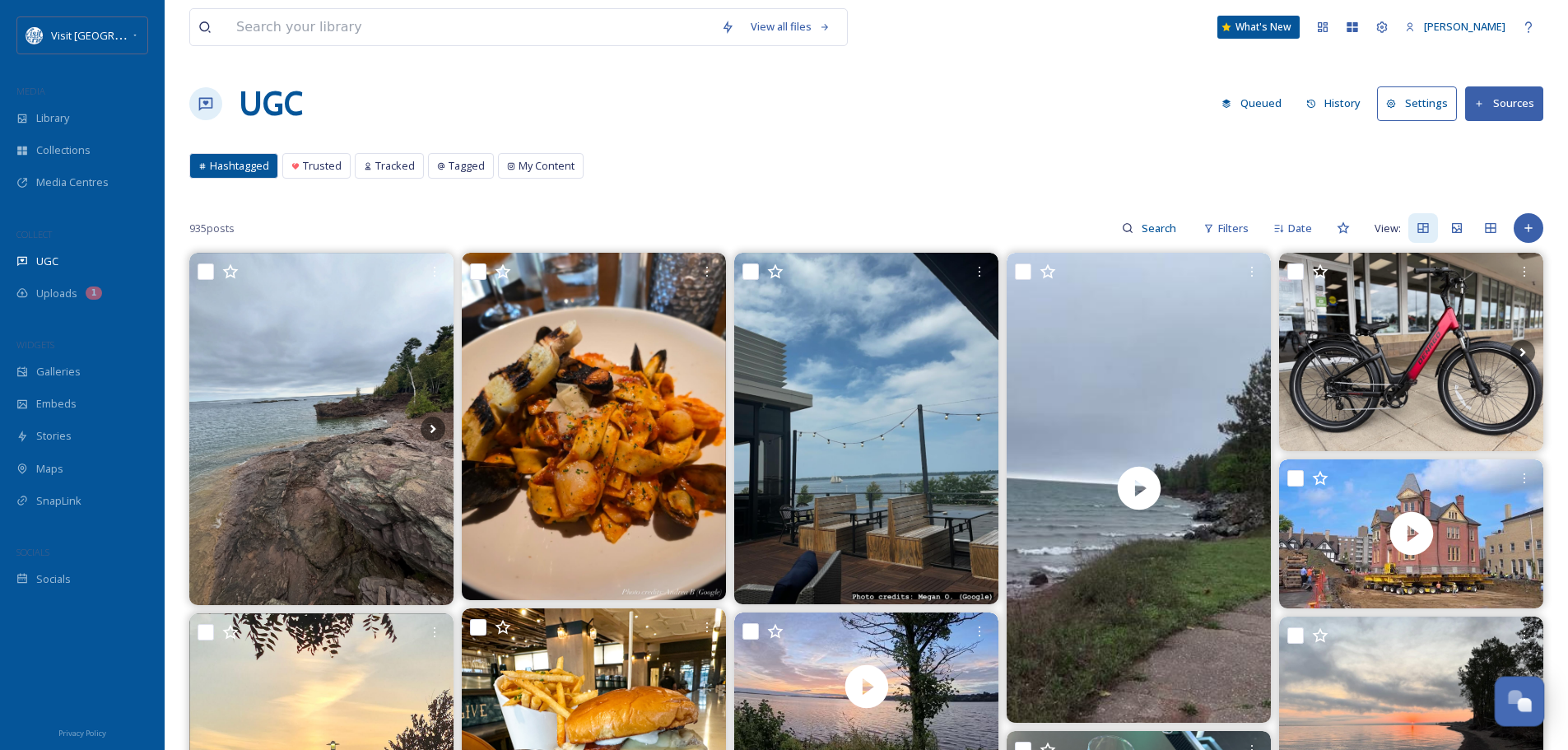
click at [1517, 701] on div "Open Chat" at bounding box center [1515, 697] width 14 height 14
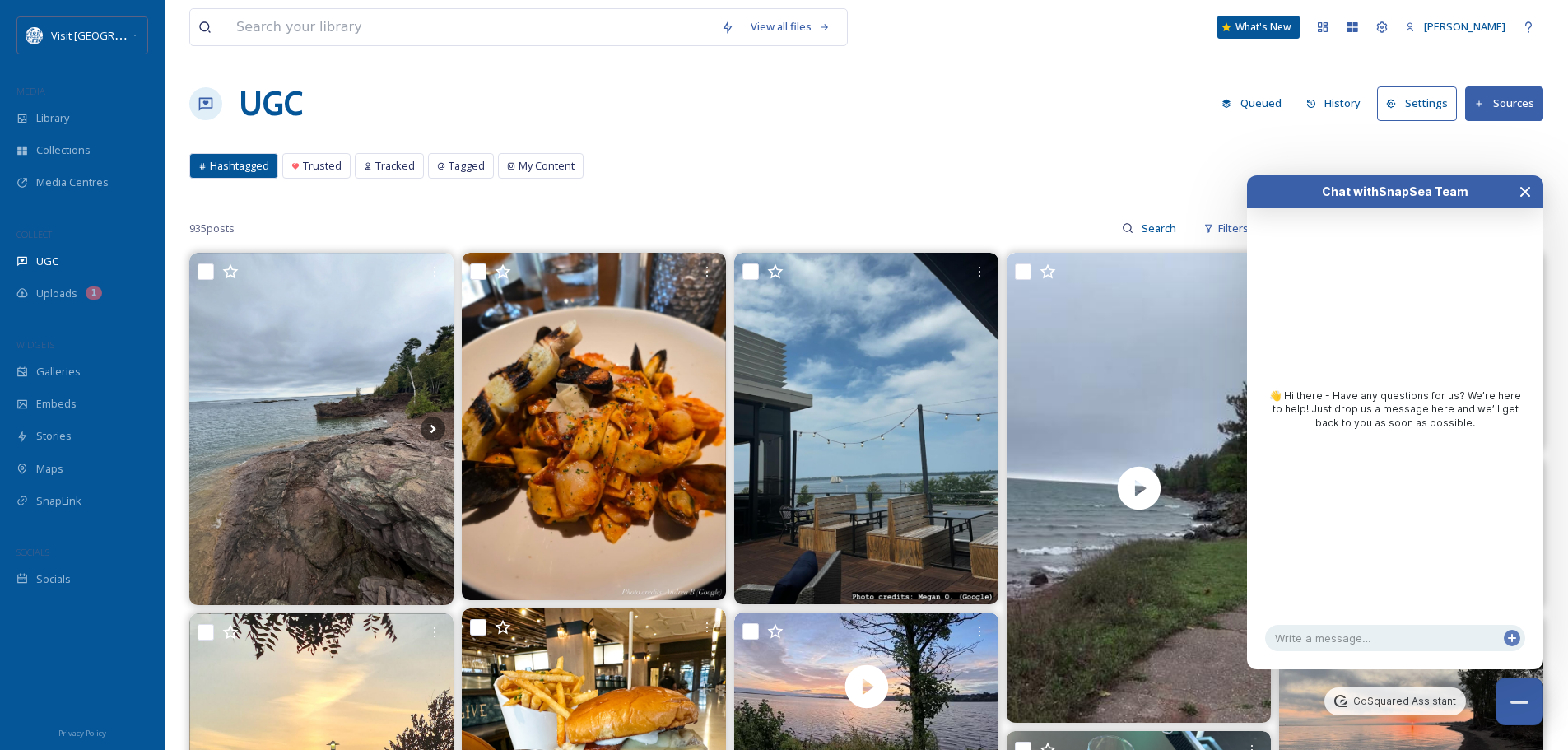
click at [1526, 193] on icon "Close Chat" at bounding box center [1525, 192] width 8 height 8
